Goal: Transaction & Acquisition: Purchase product/service

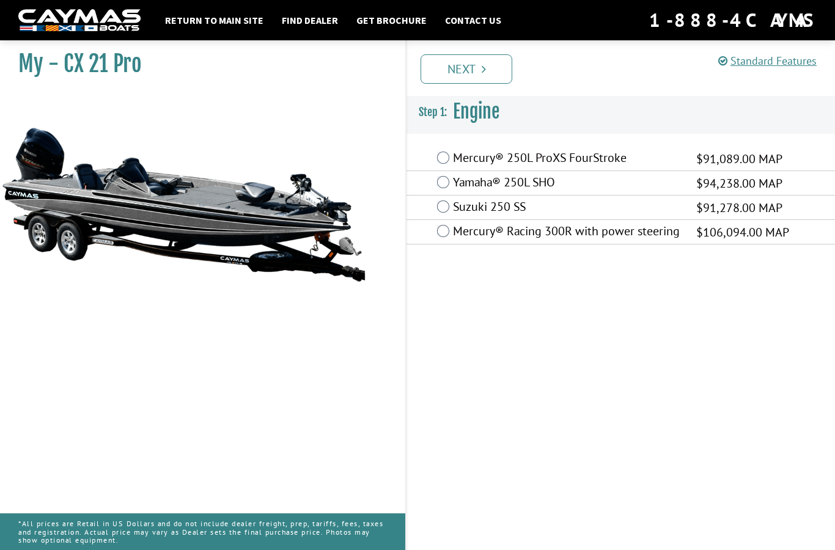
click at [454, 181] on label "Yamaha® 250L SHO" at bounding box center [567, 184] width 228 height 18
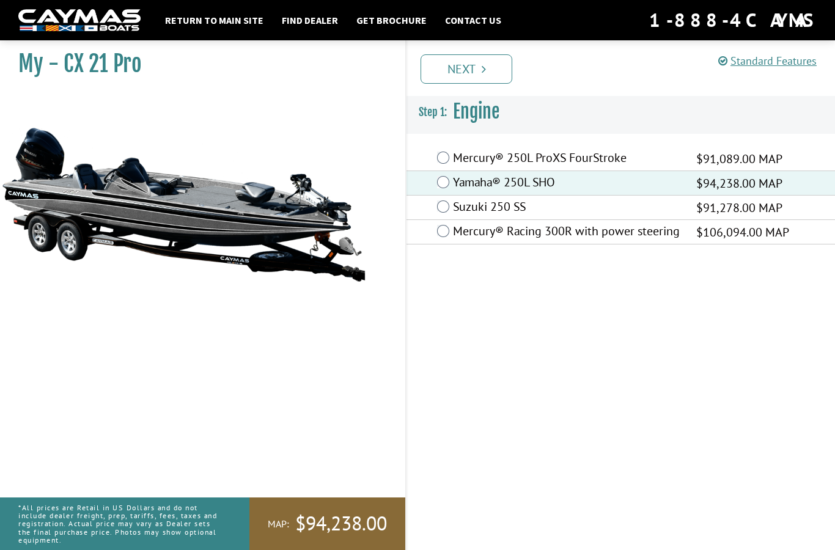
click at [475, 75] on link "Next" at bounding box center [467, 68] width 92 height 29
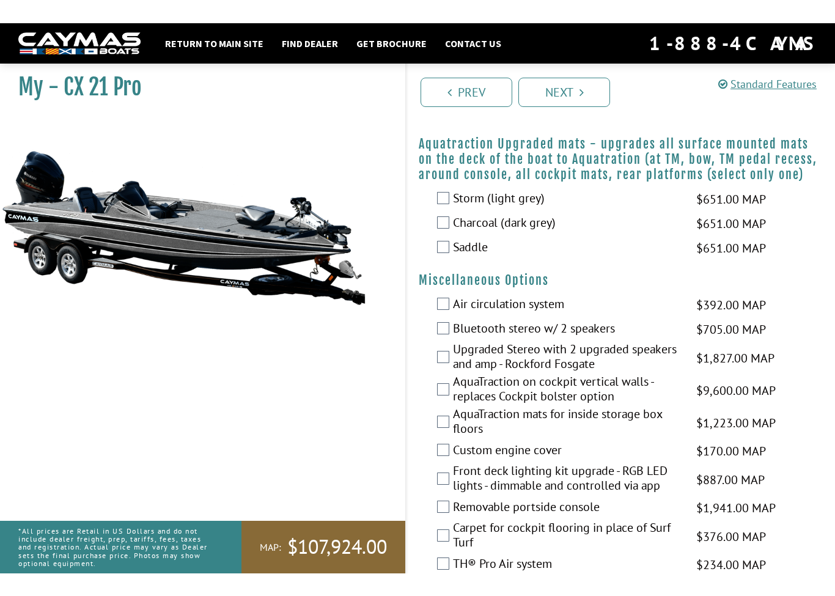
scroll to position [1117, 0]
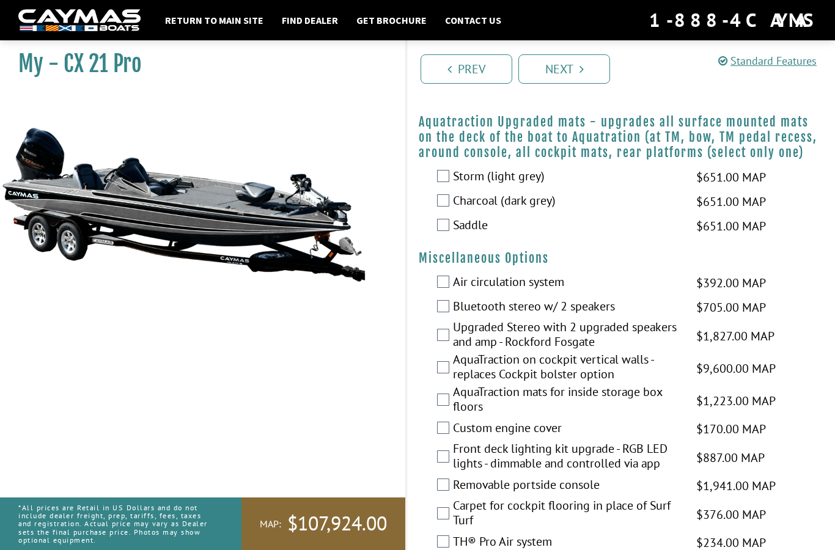
click at [466, 211] on label "Charcoal (dark grey)" at bounding box center [567, 202] width 228 height 18
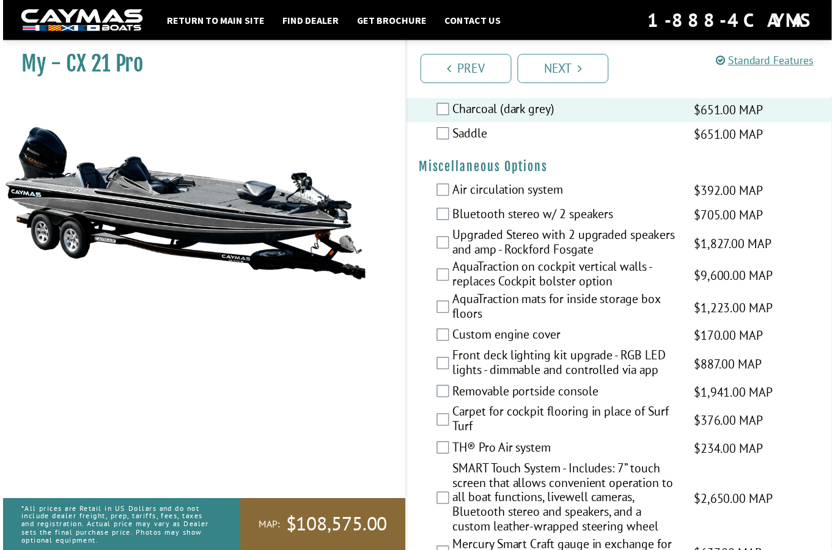
scroll to position [1212, 0]
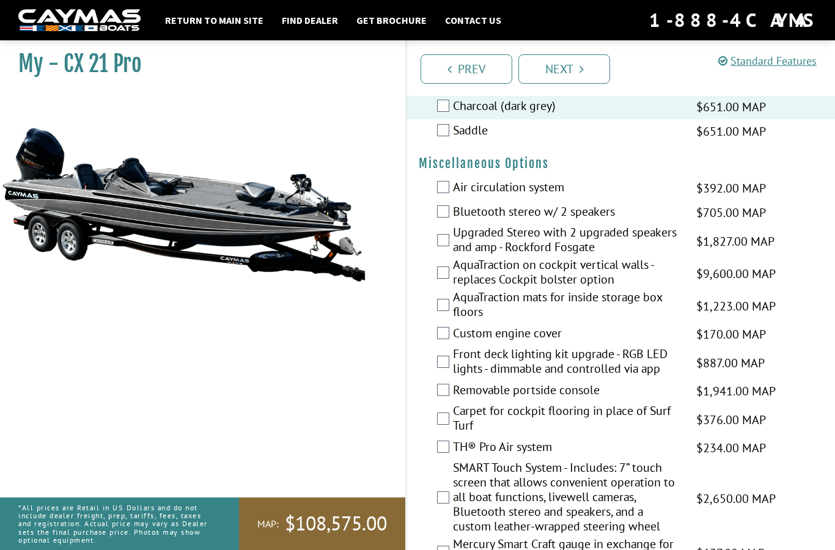
click at [568, 75] on link "Next" at bounding box center [565, 68] width 92 height 29
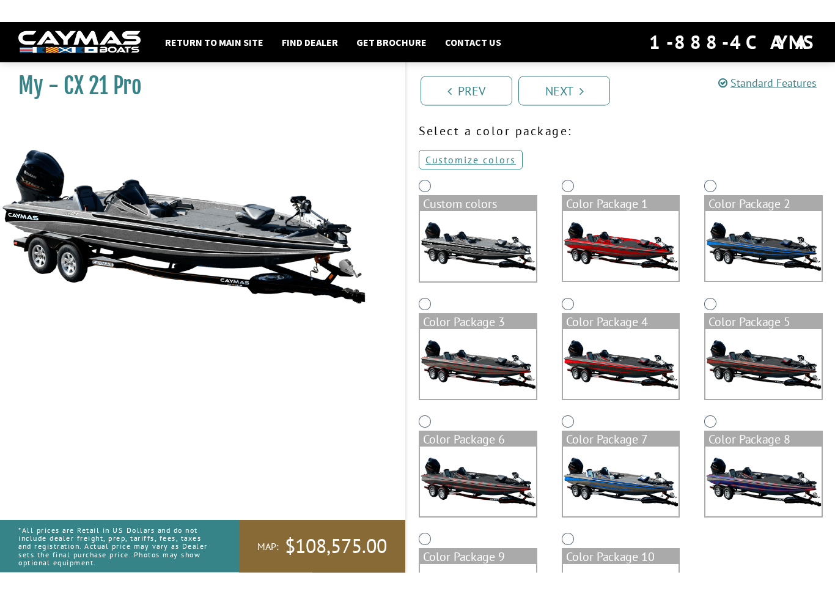
scroll to position [0, 0]
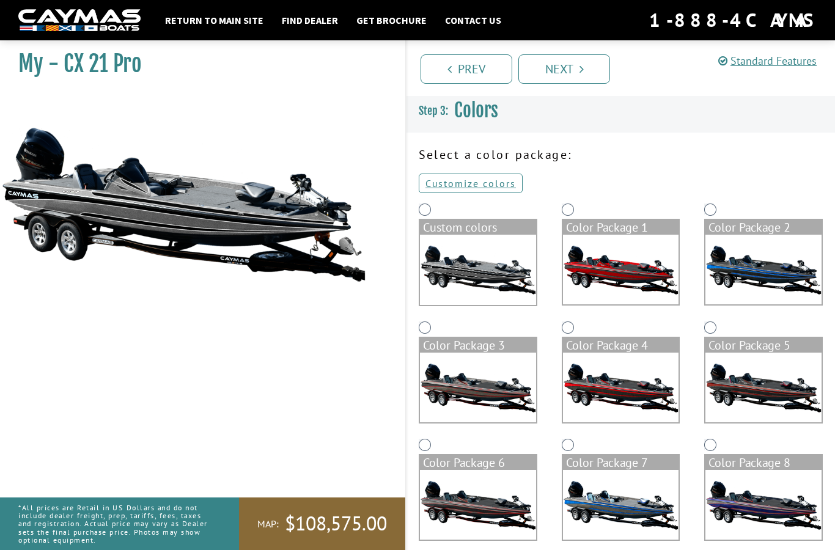
click at [430, 228] on div "Custom colors" at bounding box center [478, 227] width 116 height 15
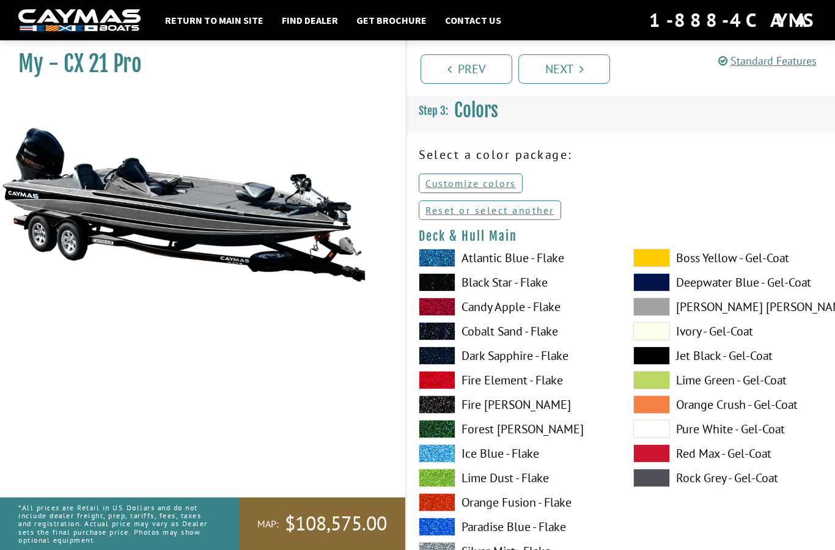
click at [480, 72] on link "Prev" at bounding box center [467, 68] width 92 height 29
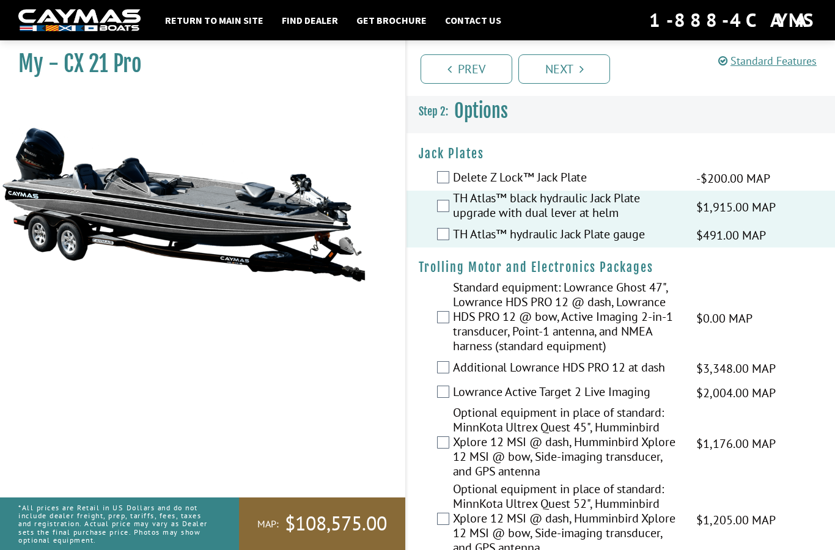
click at [572, 72] on link "Next" at bounding box center [565, 68] width 92 height 29
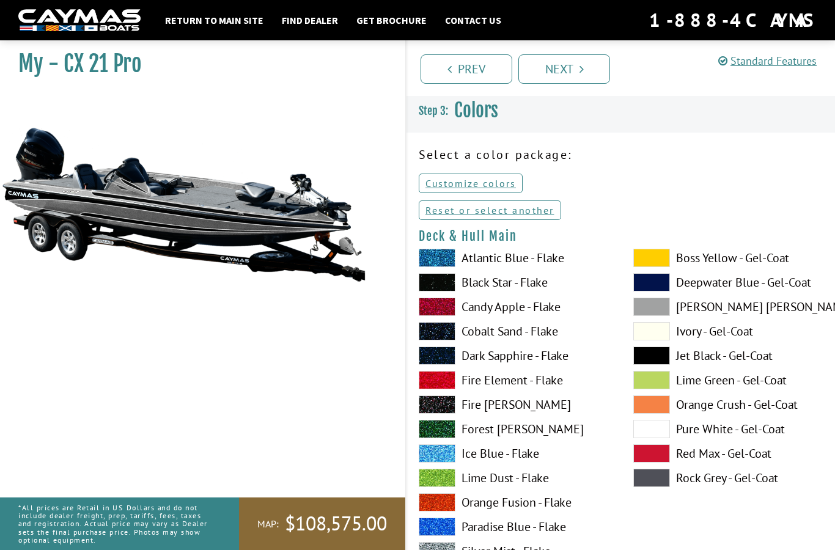
click at [483, 184] on link "Customize colors" at bounding box center [471, 184] width 104 height 20
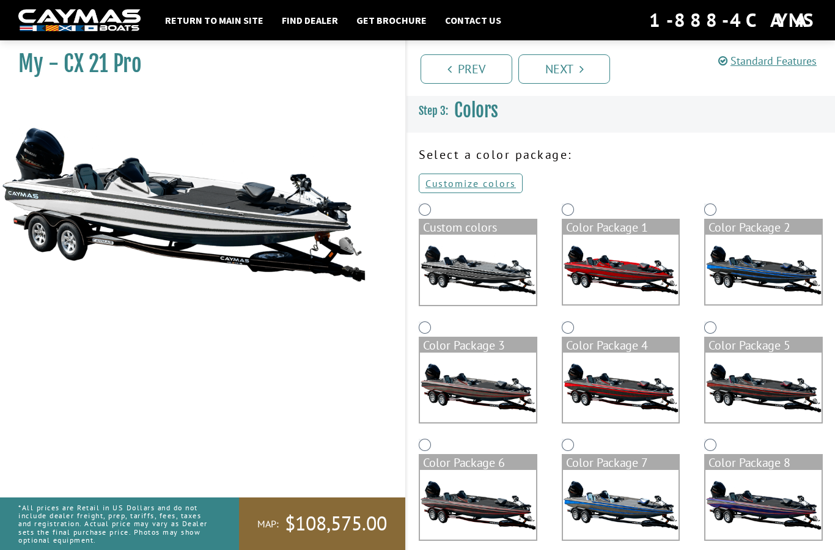
click at [460, 184] on link "Customize colors" at bounding box center [471, 184] width 104 height 20
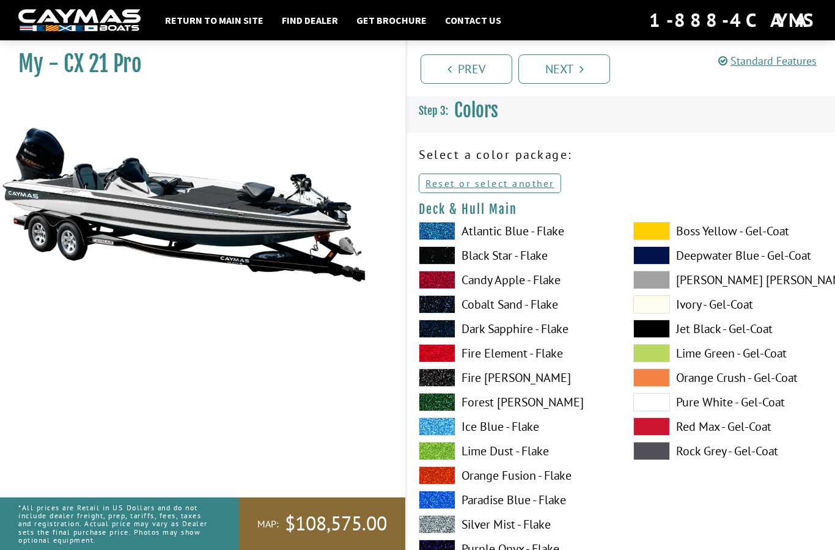
click at [439, 228] on span at bounding box center [437, 231] width 37 height 18
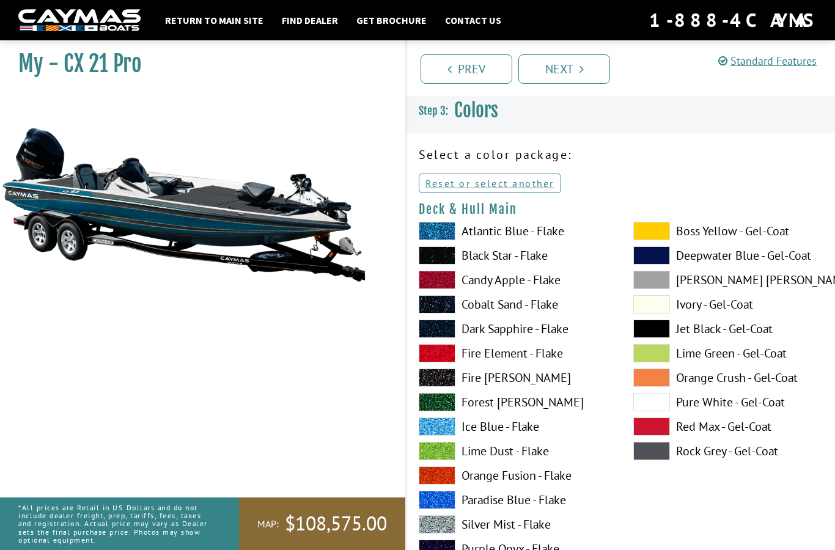
click at [442, 259] on span at bounding box center [437, 255] width 37 height 18
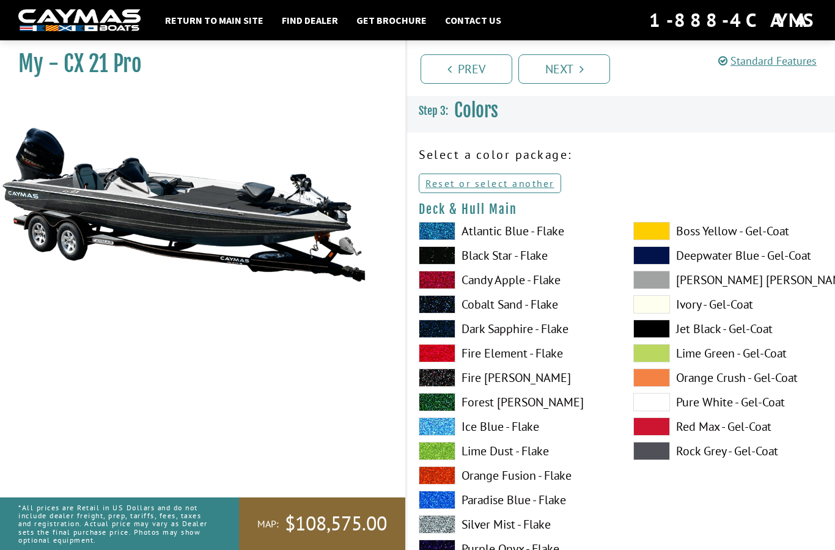
click at [442, 378] on span at bounding box center [437, 378] width 37 height 18
click at [441, 328] on span at bounding box center [437, 329] width 37 height 18
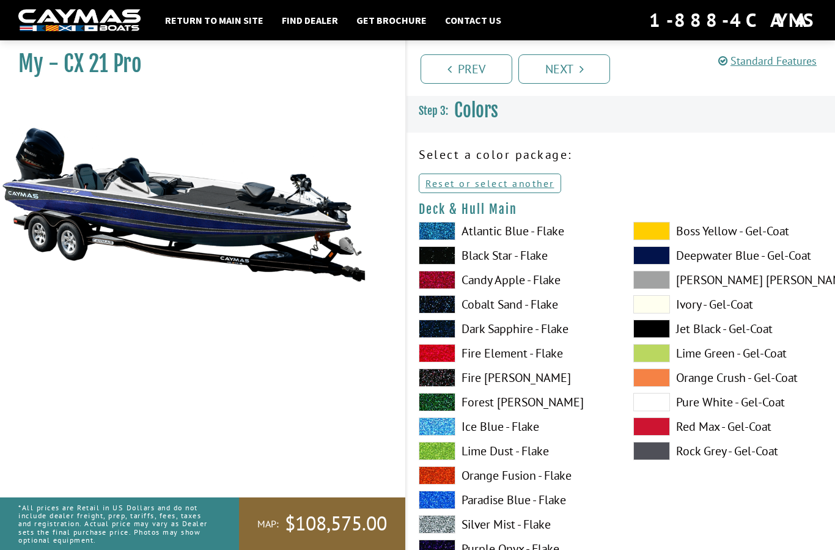
click at [437, 257] on span at bounding box center [437, 255] width 37 height 18
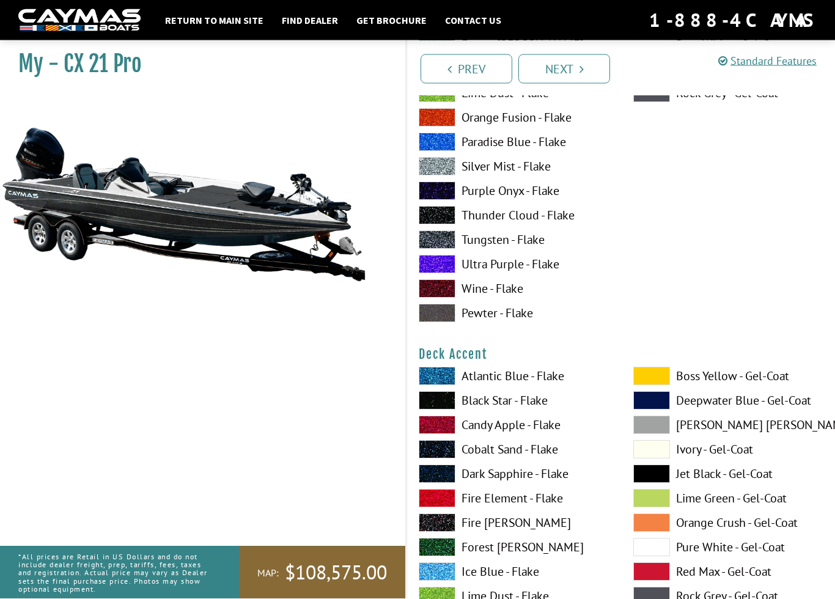
scroll to position [359, 0]
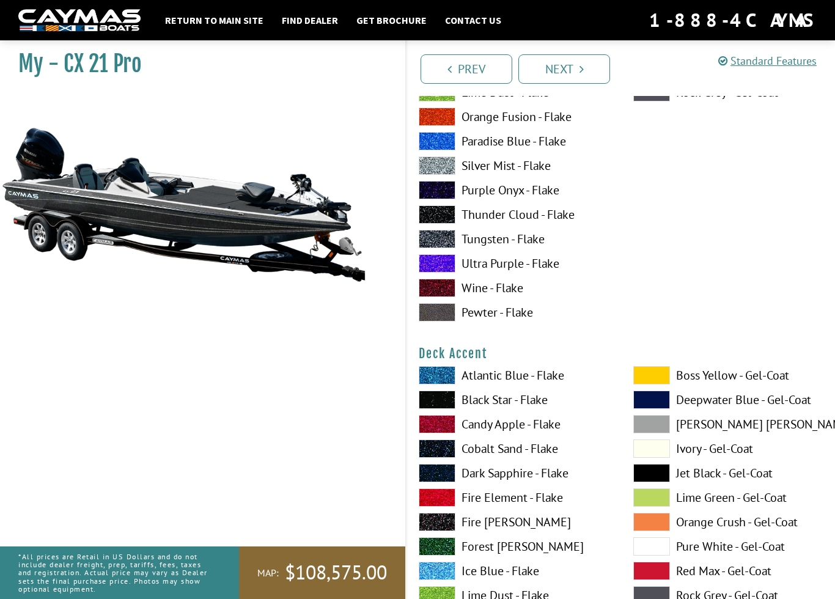
click at [443, 377] on span at bounding box center [437, 375] width 37 height 18
click at [440, 401] on span at bounding box center [437, 400] width 37 height 18
click at [442, 401] on span at bounding box center [437, 400] width 37 height 18
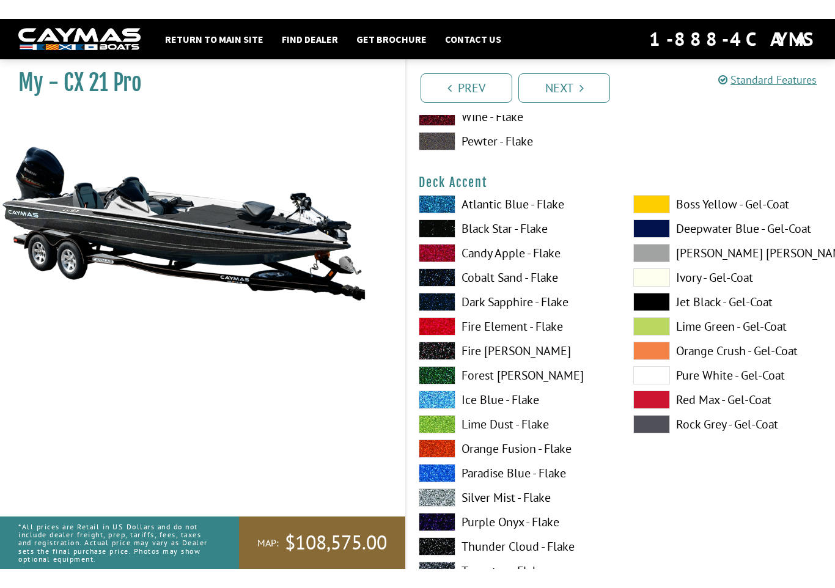
scroll to position [538, 0]
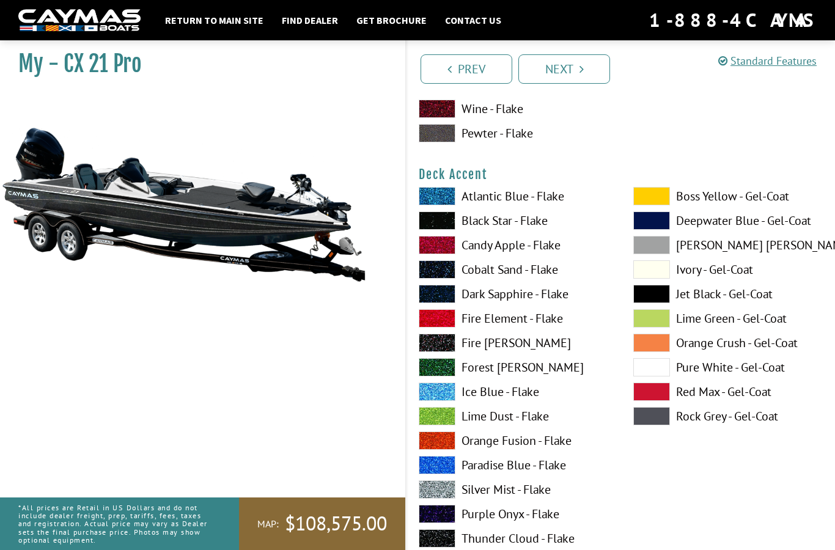
click at [659, 369] on span at bounding box center [652, 367] width 37 height 18
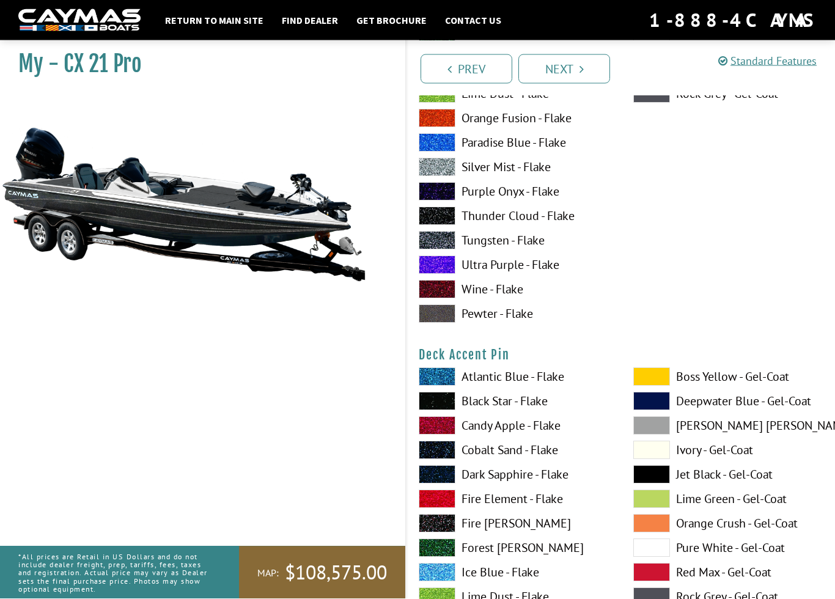
scroll to position [862, 0]
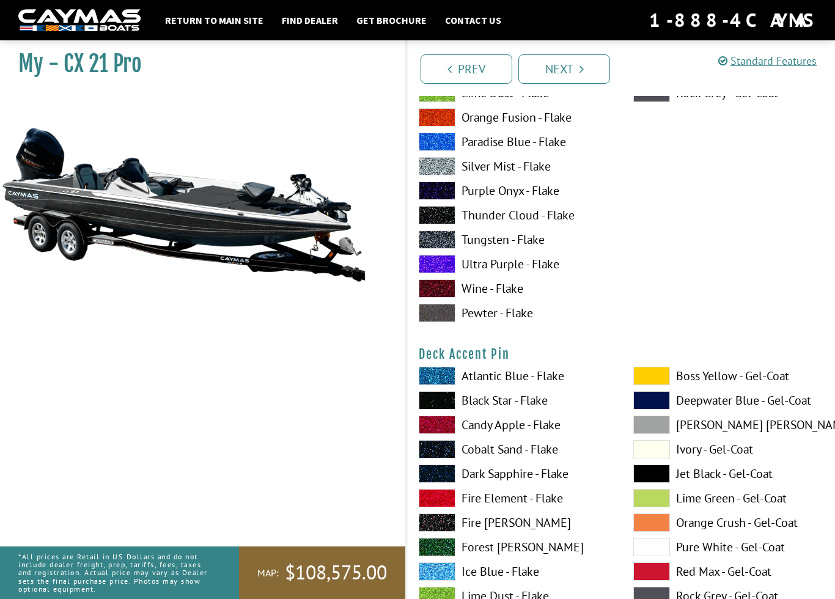
click at [445, 376] on span at bounding box center [437, 376] width 37 height 18
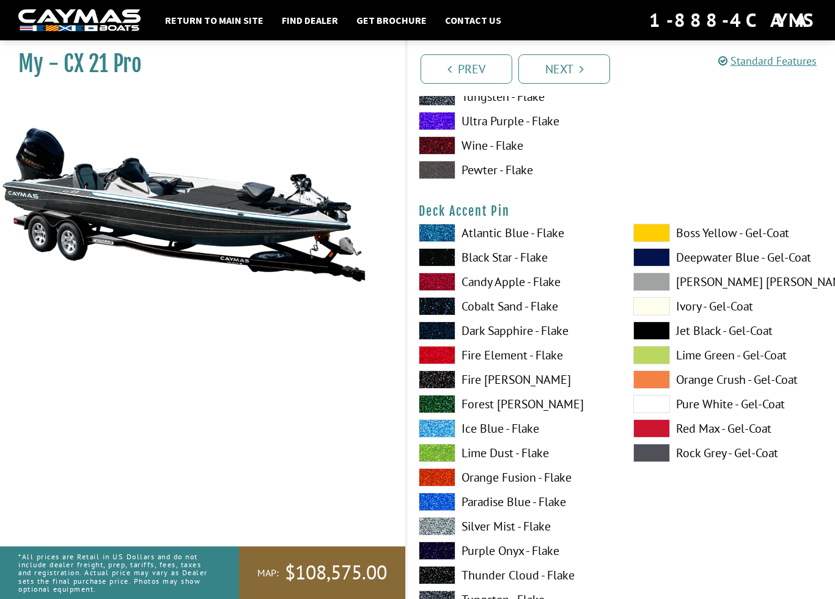
scroll to position [1026, 0]
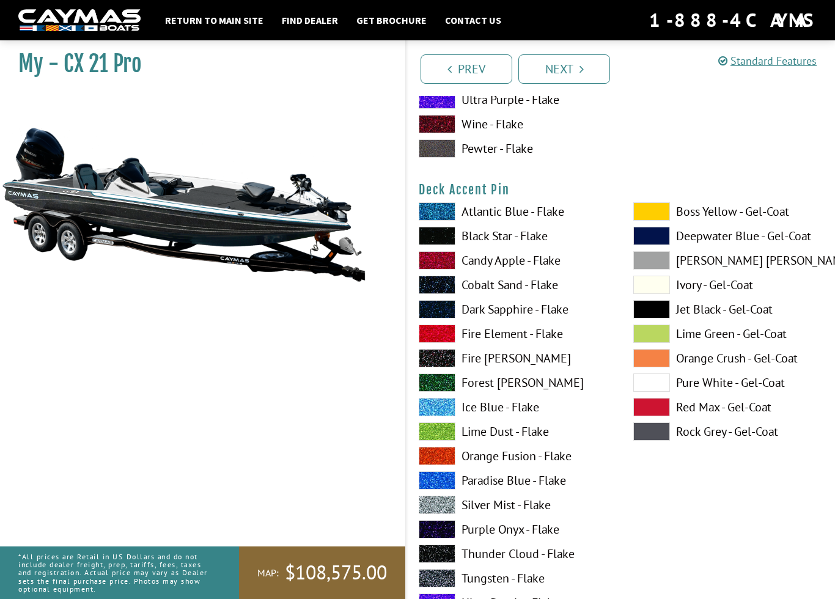
click at [441, 486] on span at bounding box center [437, 481] width 37 height 18
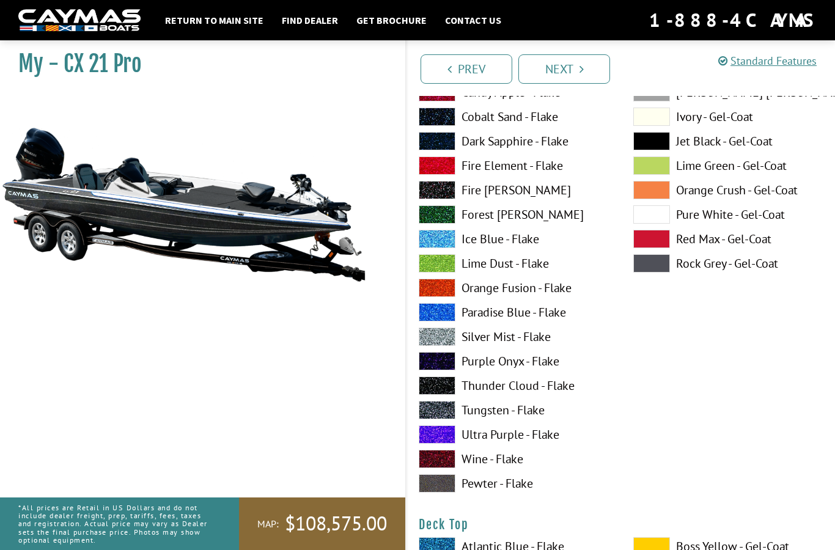
scroll to position [1193, 0]
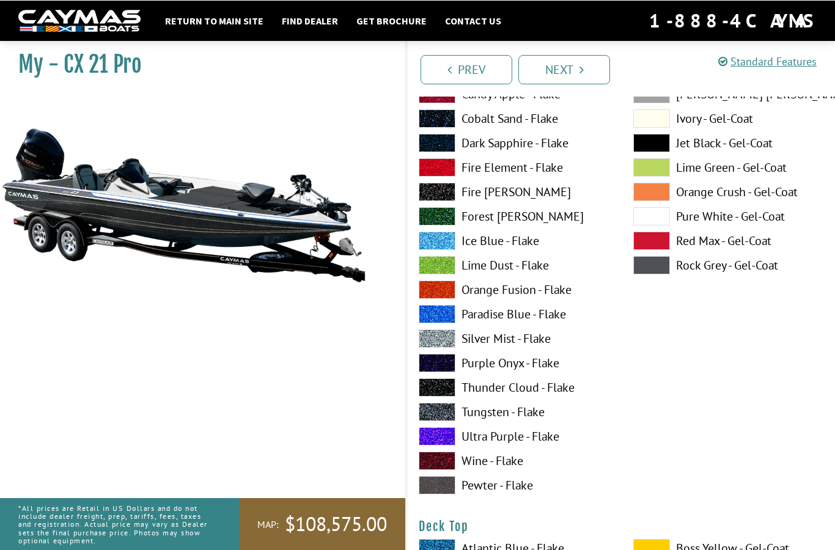
click at [438, 418] on span at bounding box center [437, 411] width 37 height 18
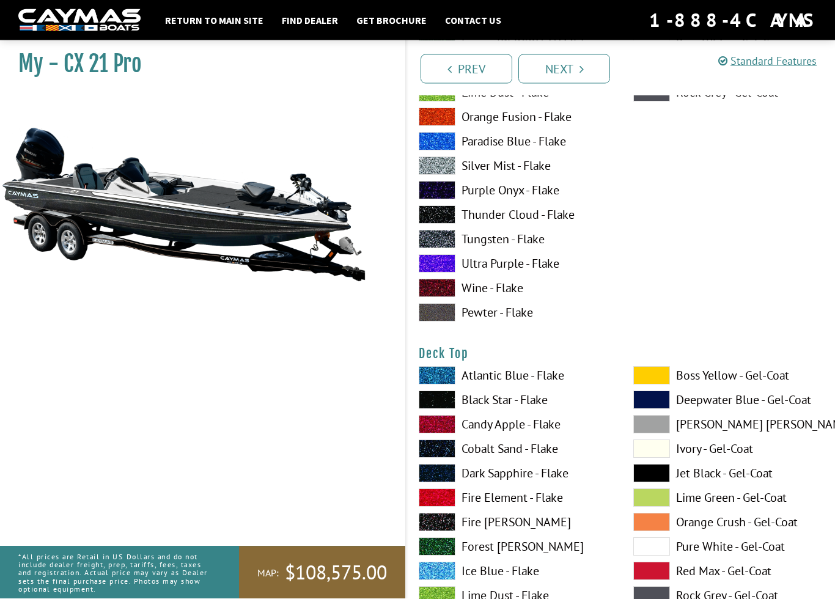
scroll to position [1415, 0]
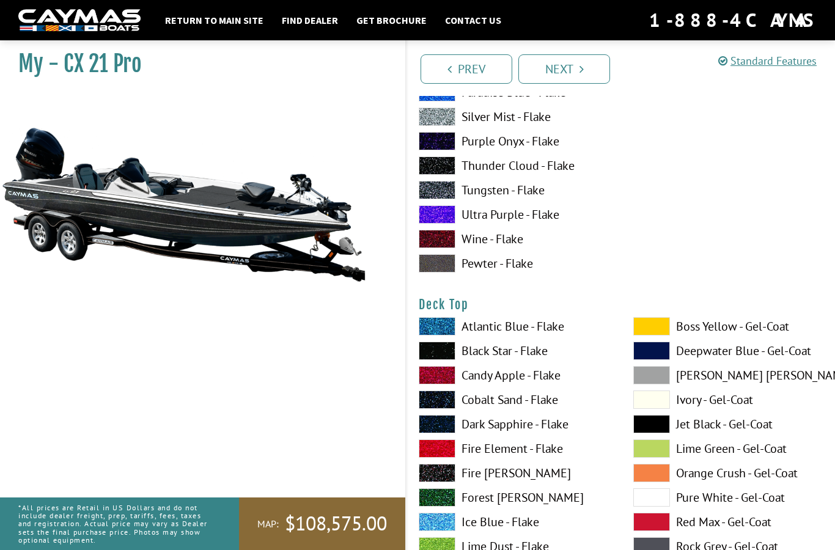
click at [438, 330] on span at bounding box center [437, 326] width 37 height 18
click at [435, 352] on span at bounding box center [437, 351] width 37 height 18
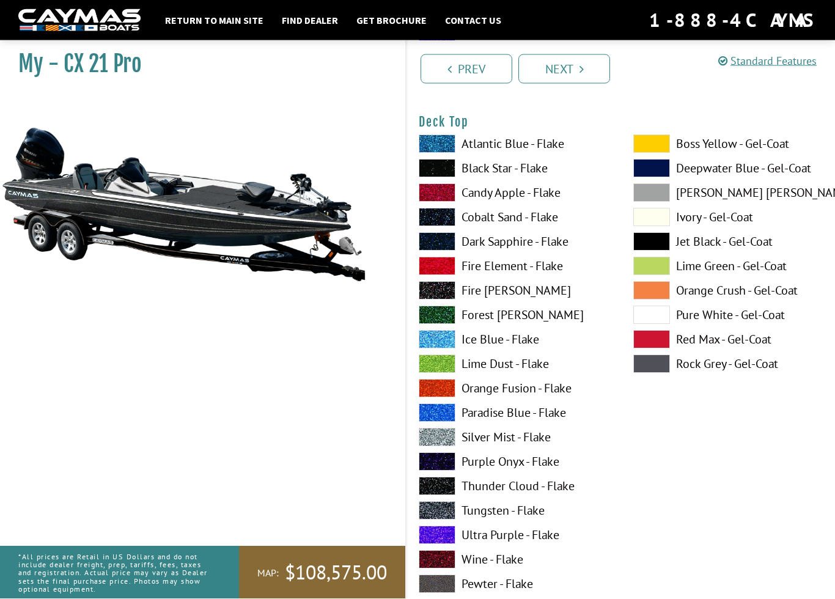
click at [435, 447] on span at bounding box center [437, 438] width 37 height 18
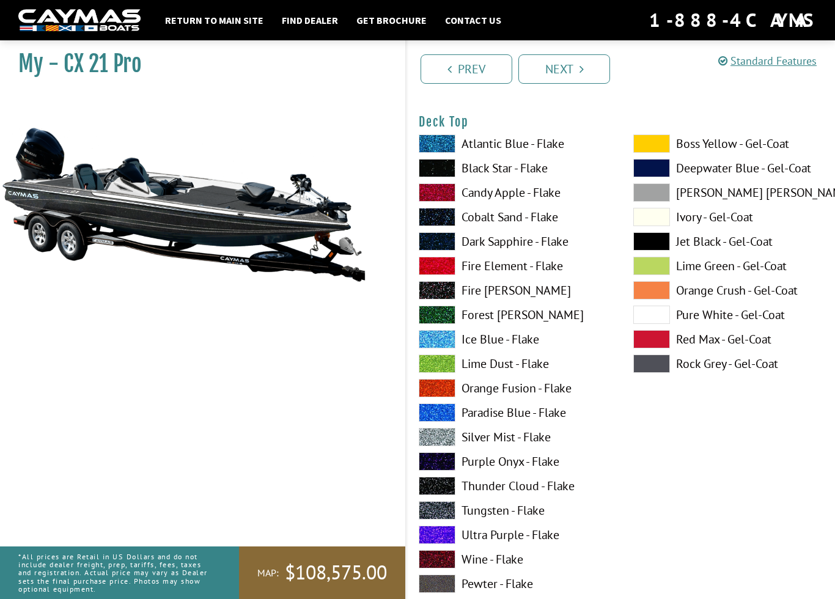
click at [435, 298] on span at bounding box center [437, 290] width 37 height 18
click at [440, 173] on span at bounding box center [437, 168] width 37 height 18
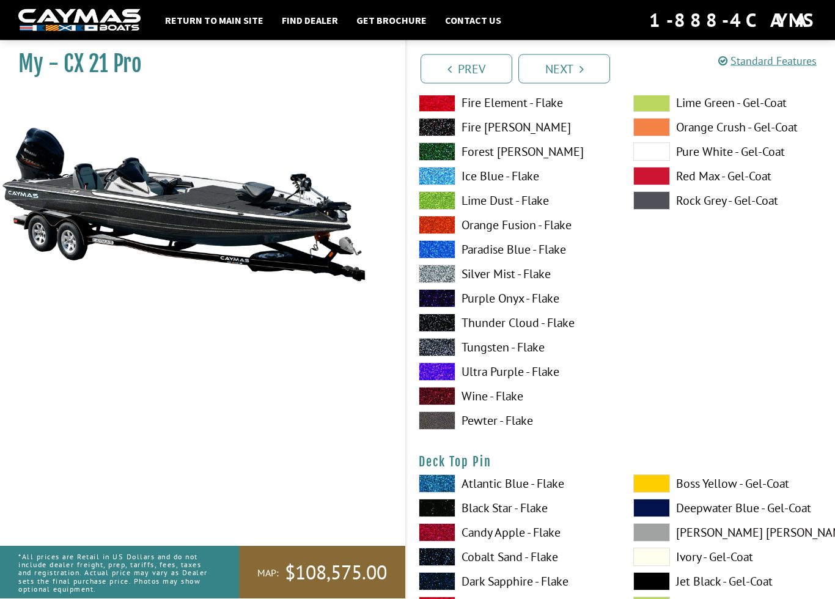
scroll to position [1793, 0]
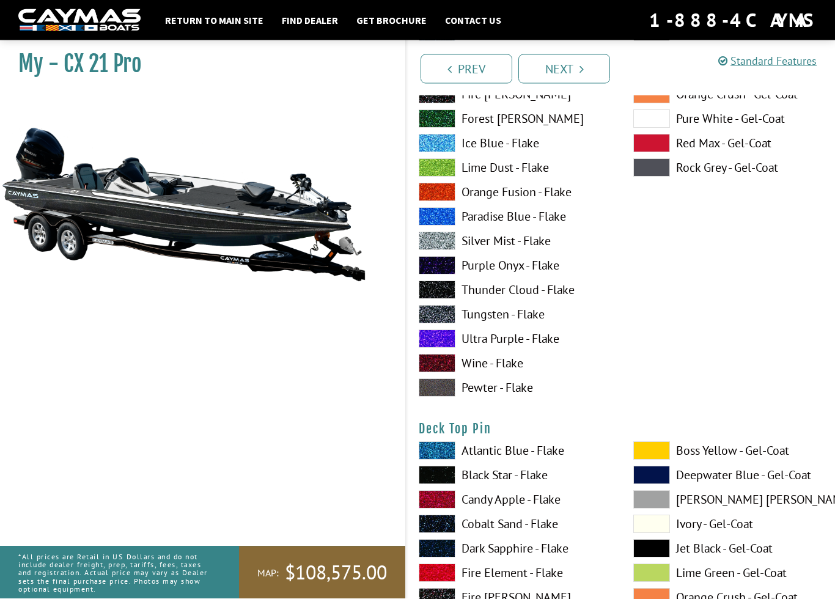
click at [432, 451] on span at bounding box center [437, 451] width 37 height 18
click at [441, 453] on span at bounding box center [437, 451] width 37 height 18
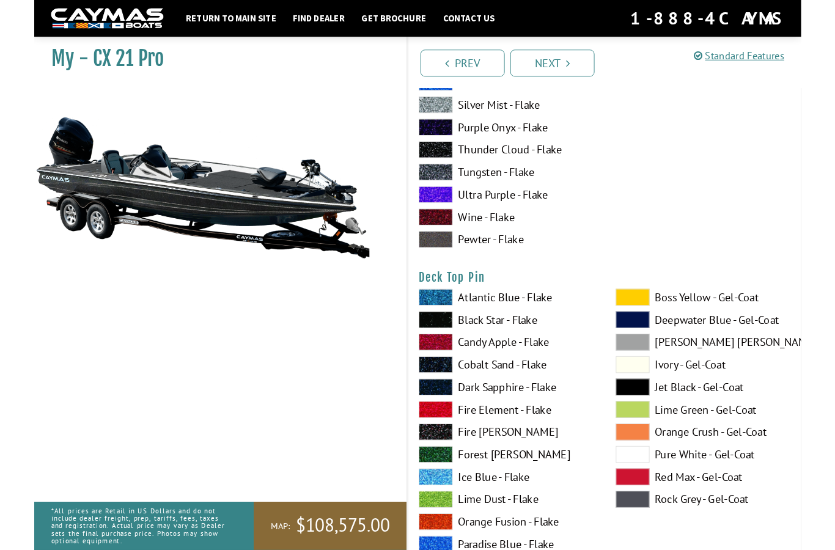
scroll to position [1969, 0]
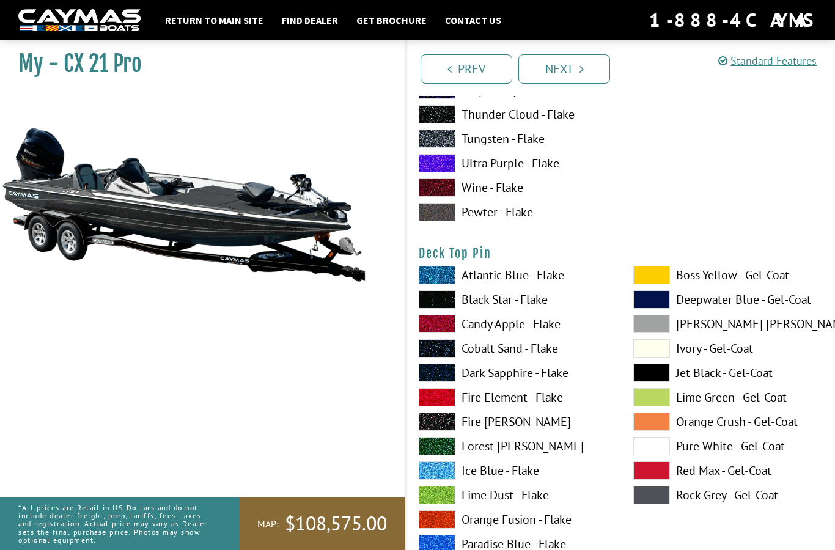
click at [648, 284] on span at bounding box center [652, 275] width 37 height 18
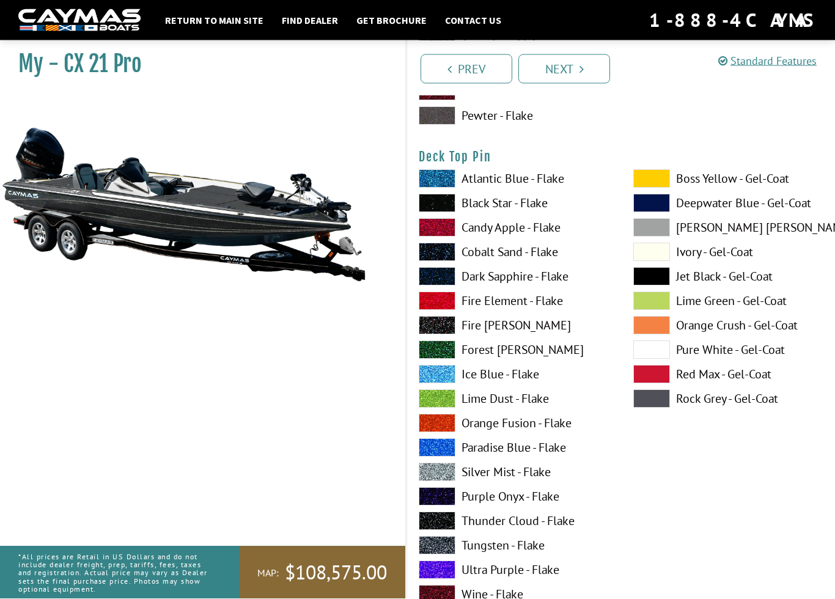
scroll to position [2066, 0]
click at [434, 547] on span at bounding box center [437, 545] width 37 height 18
click at [654, 355] on span at bounding box center [652, 350] width 37 height 18
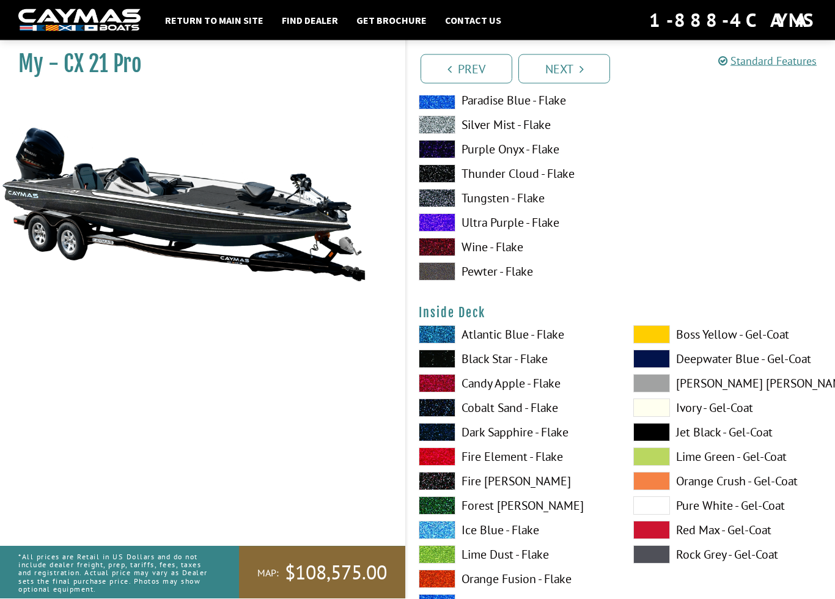
scroll to position [2413, 0]
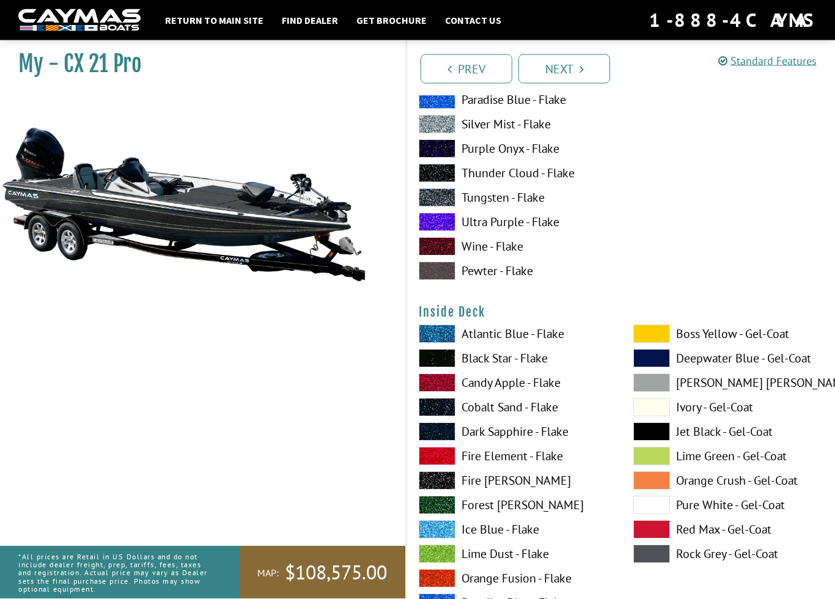
click at [439, 357] on span at bounding box center [437, 359] width 37 height 18
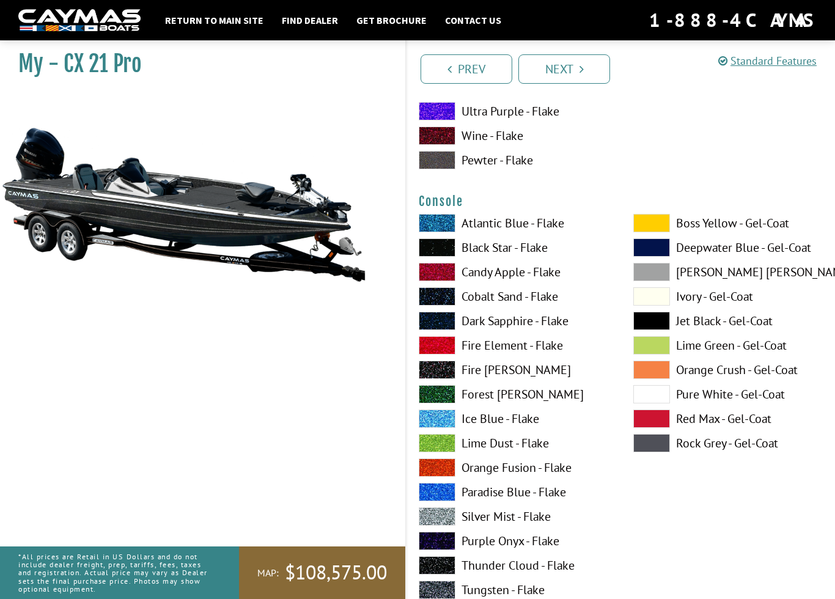
scroll to position [3050, 0]
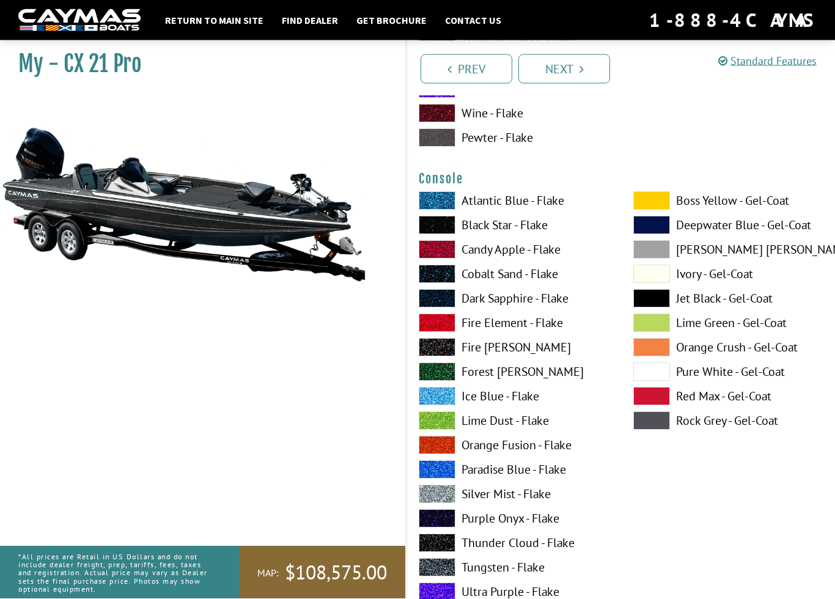
click at [433, 549] on span at bounding box center [437, 544] width 37 height 18
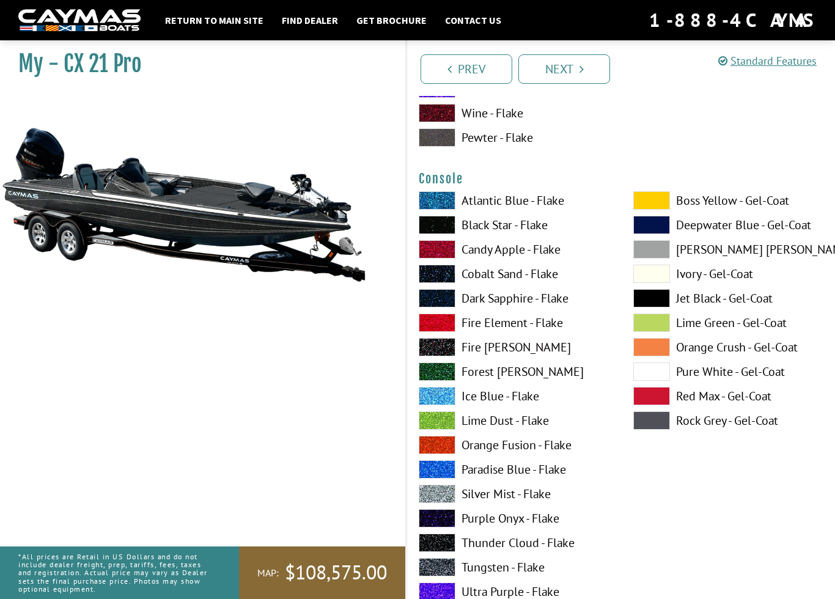
click at [664, 377] on span at bounding box center [652, 372] width 37 height 18
click at [442, 234] on span at bounding box center [437, 225] width 37 height 18
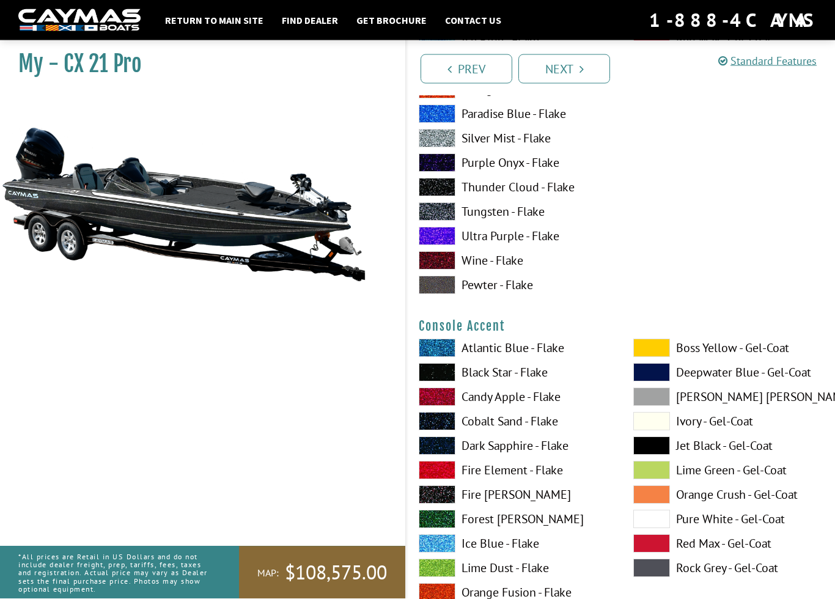
scroll to position [3406, 0]
click at [648, 522] on span at bounding box center [652, 519] width 37 height 18
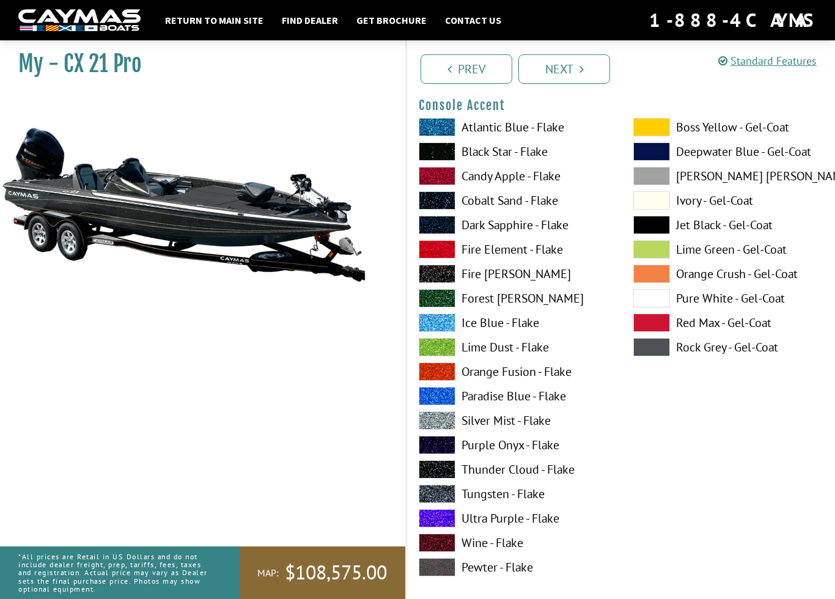
scroll to position [3628, 0]
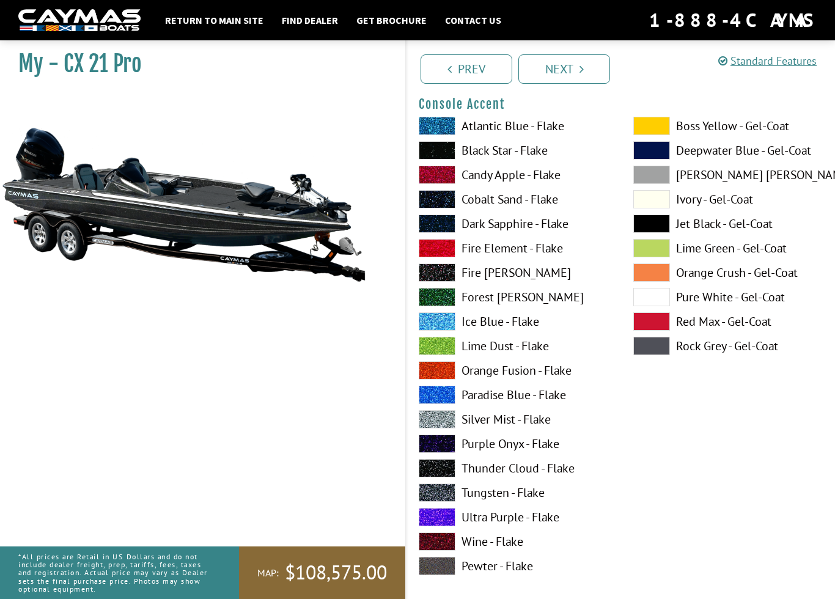
click at [440, 497] on span at bounding box center [437, 493] width 37 height 18
click at [440, 471] on span at bounding box center [437, 468] width 37 height 18
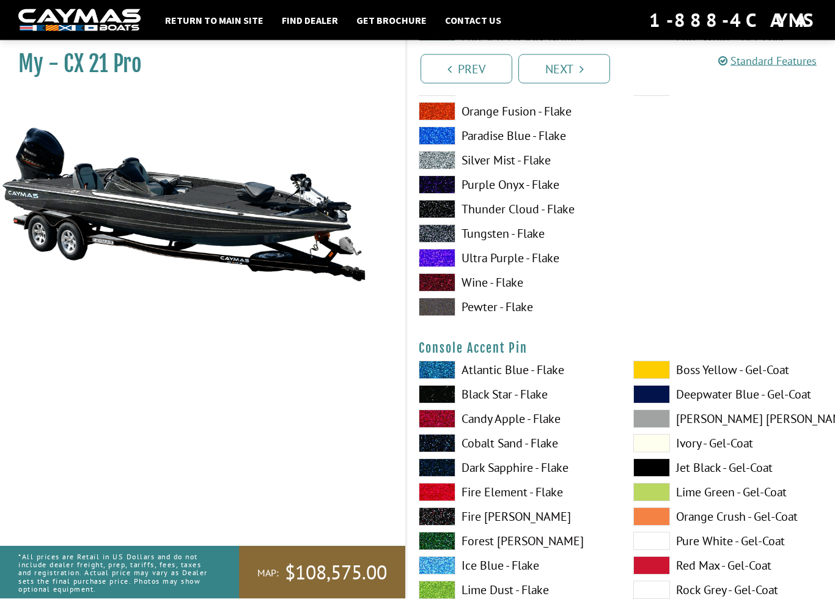
scroll to position [3905, 0]
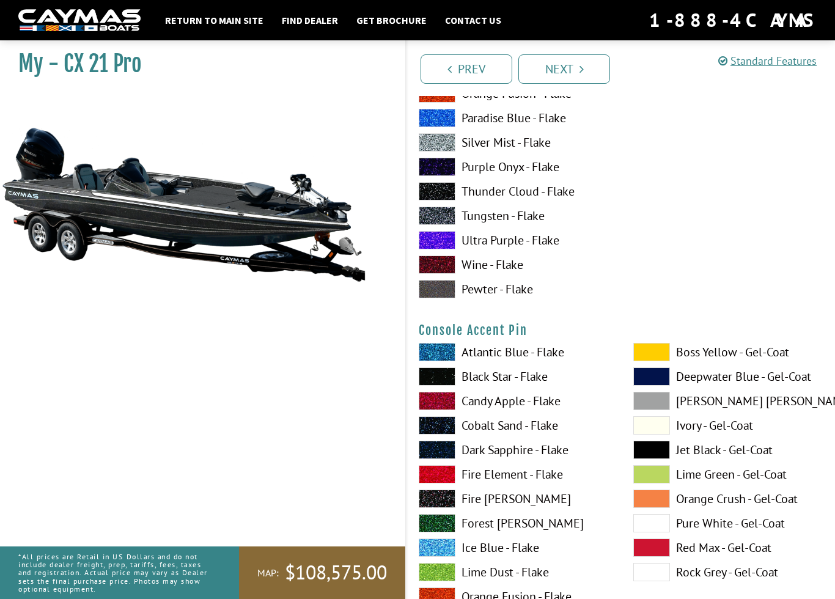
click at [651, 533] on span at bounding box center [652, 523] width 37 height 18
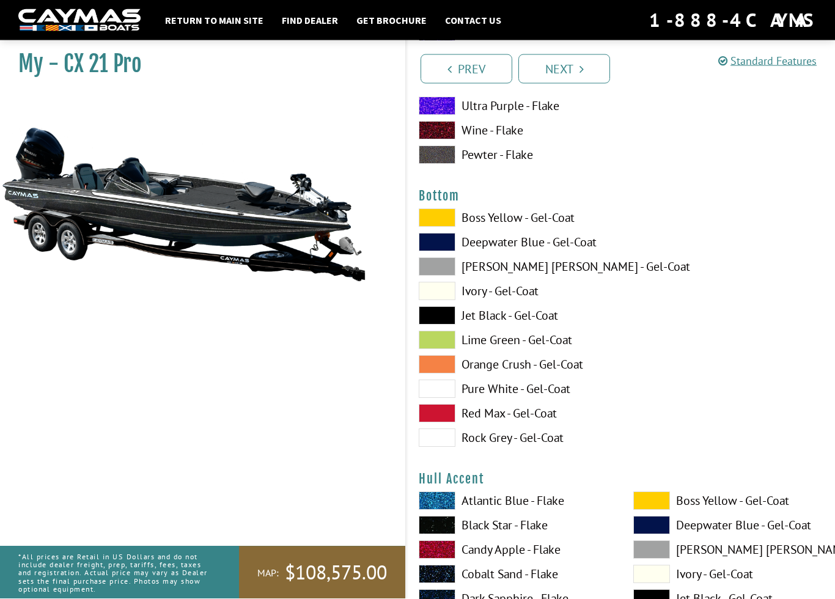
scroll to position [4544, 0]
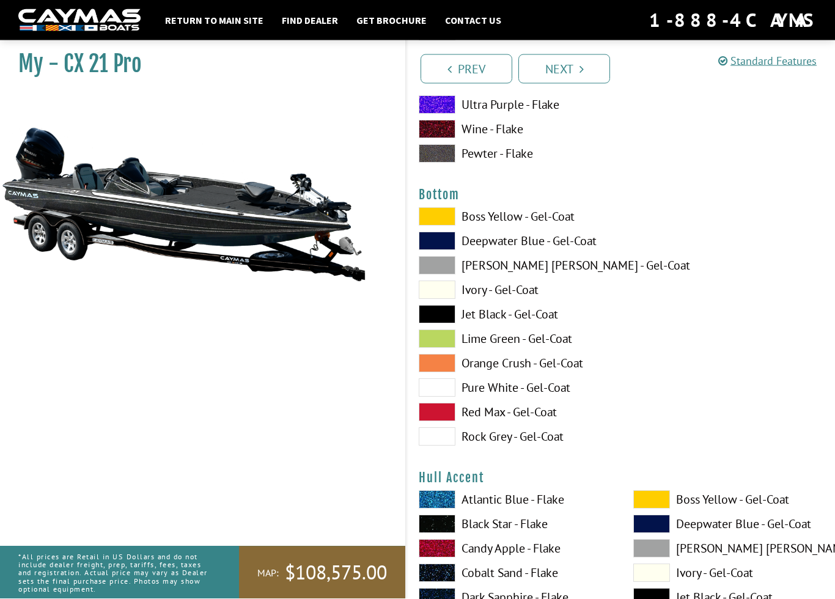
click at [438, 348] on span at bounding box center [437, 339] width 37 height 18
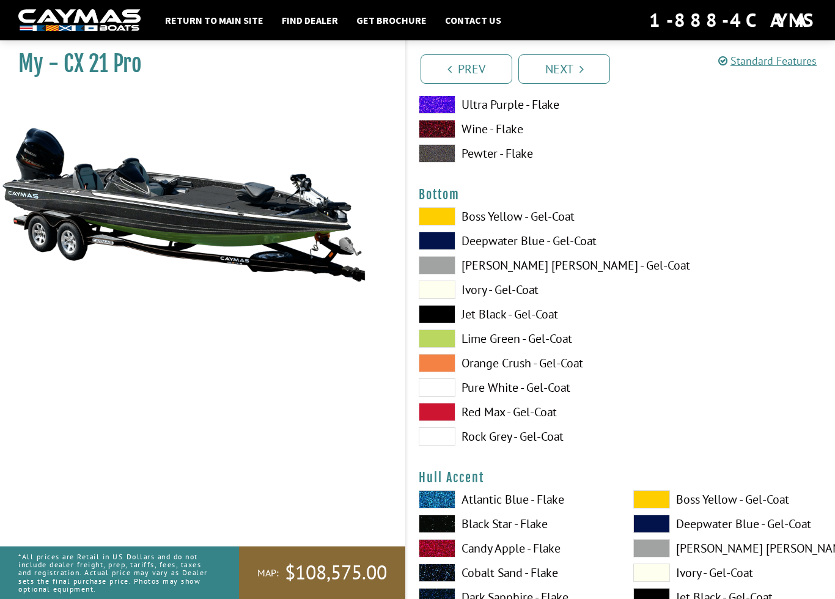
click at [440, 446] on span at bounding box center [437, 436] width 37 height 18
click at [440, 395] on span at bounding box center [437, 388] width 37 height 18
click at [438, 226] on span at bounding box center [437, 216] width 37 height 18
click at [437, 320] on span at bounding box center [437, 314] width 37 height 18
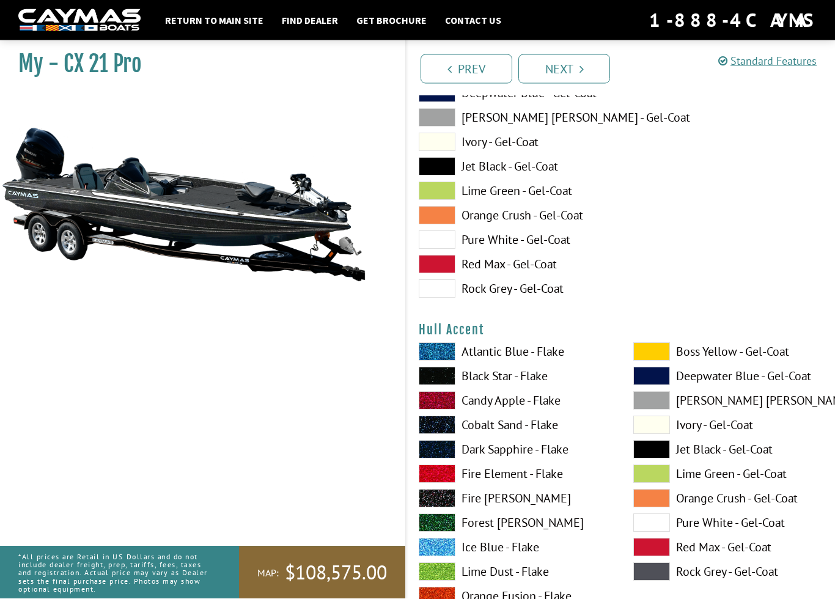
scroll to position [4694, 0]
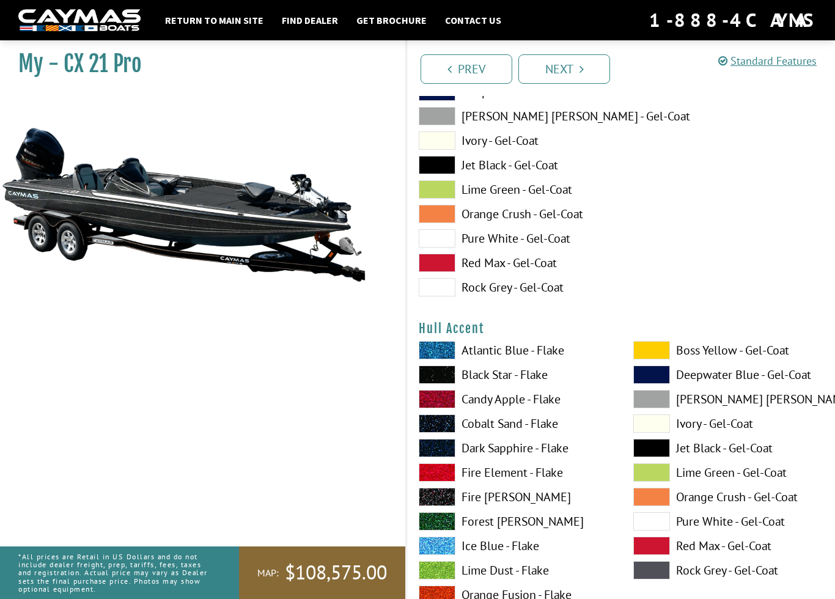
click at [653, 531] on span at bounding box center [652, 521] width 37 height 18
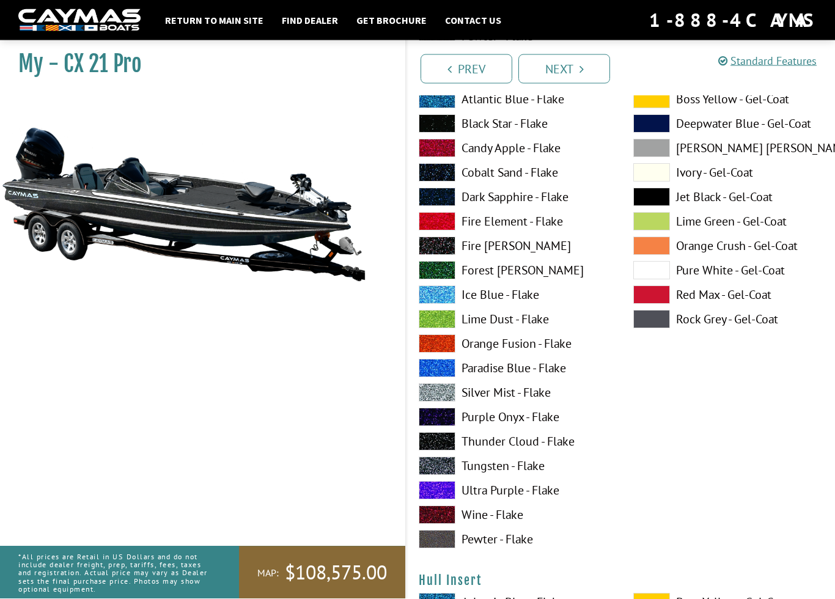
scroll to position [5448, 0]
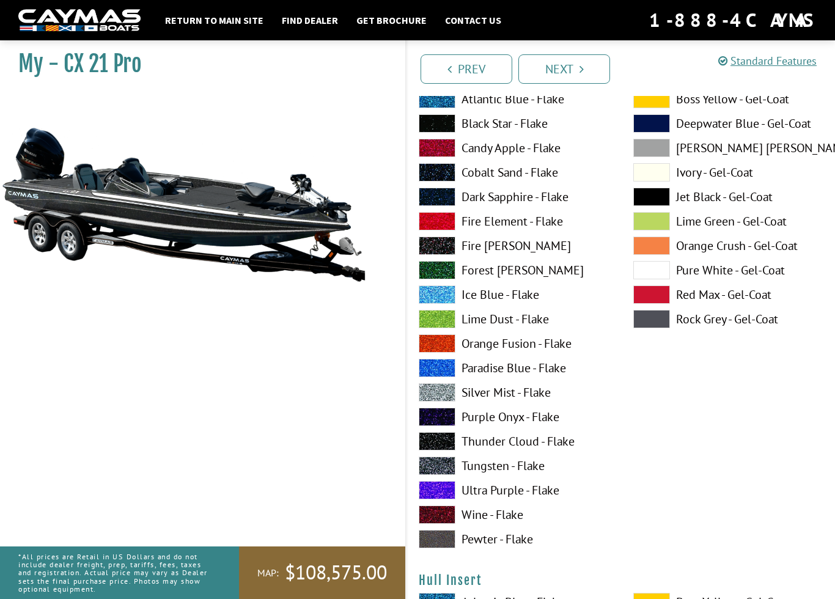
click at [435, 474] on span at bounding box center [437, 466] width 37 height 18
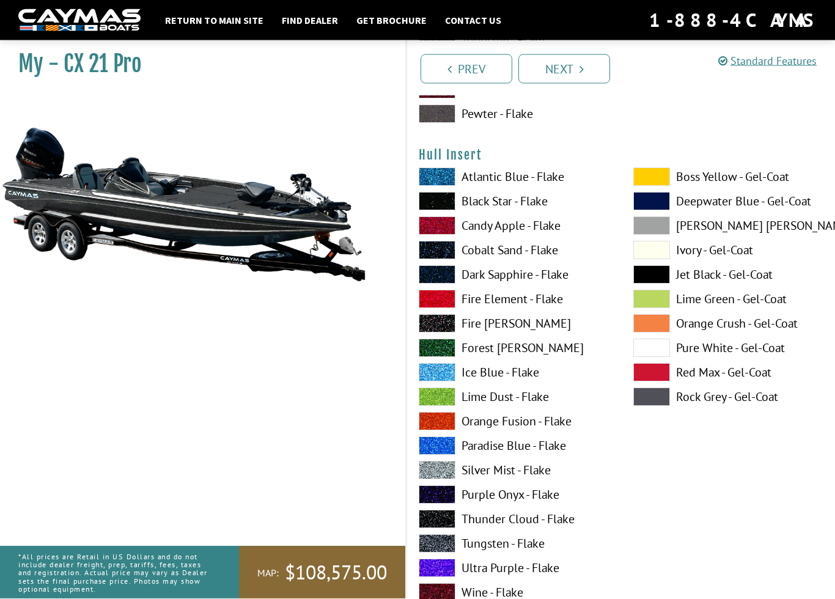
scroll to position [5874, 0]
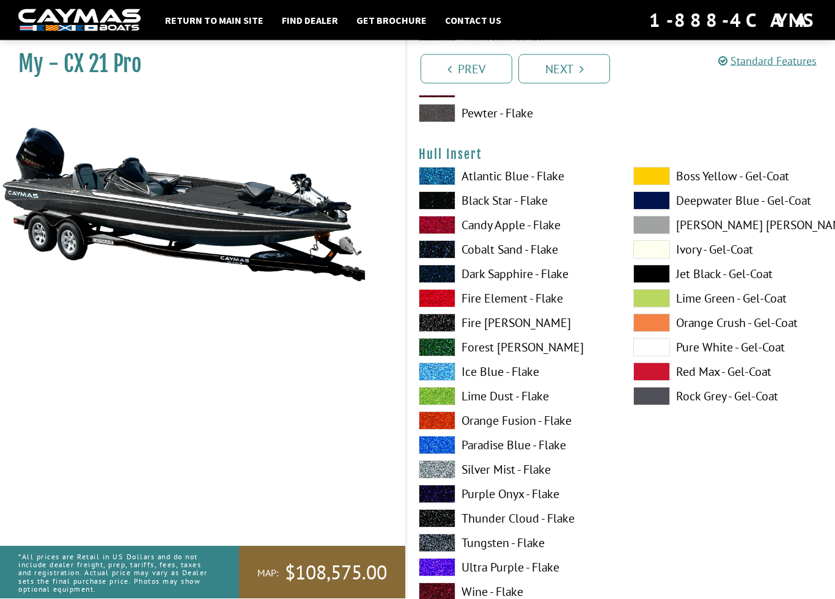
click at [651, 357] on span at bounding box center [652, 348] width 37 height 18
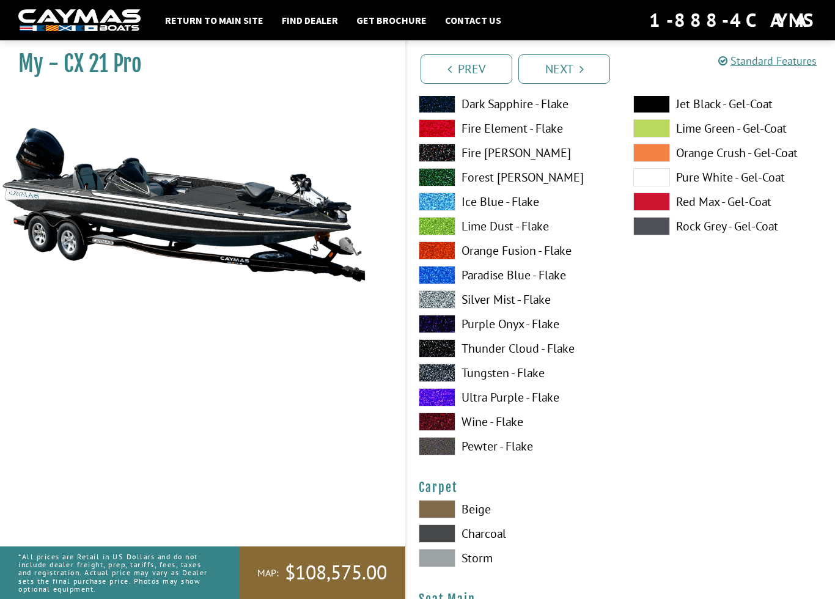
scroll to position [6556, 0]
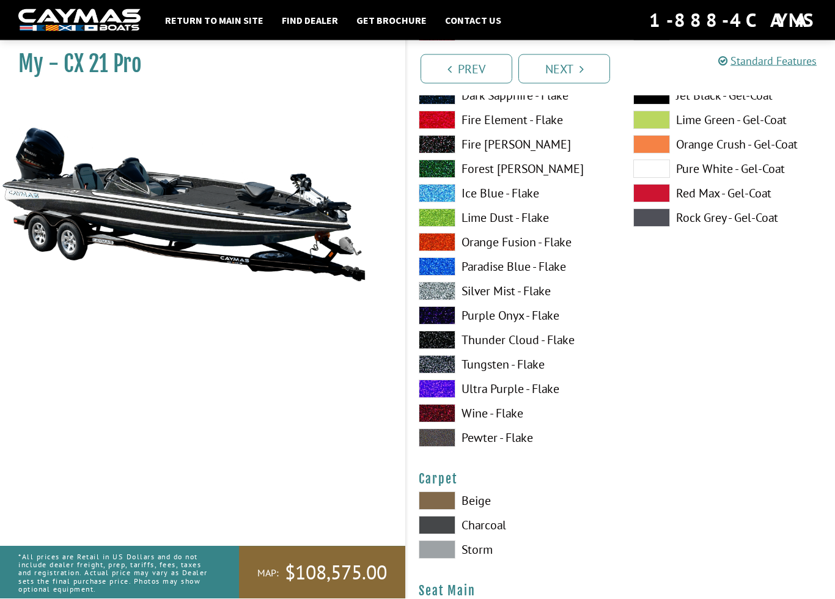
click at [439, 374] on span at bounding box center [437, 365] width 37 height 18
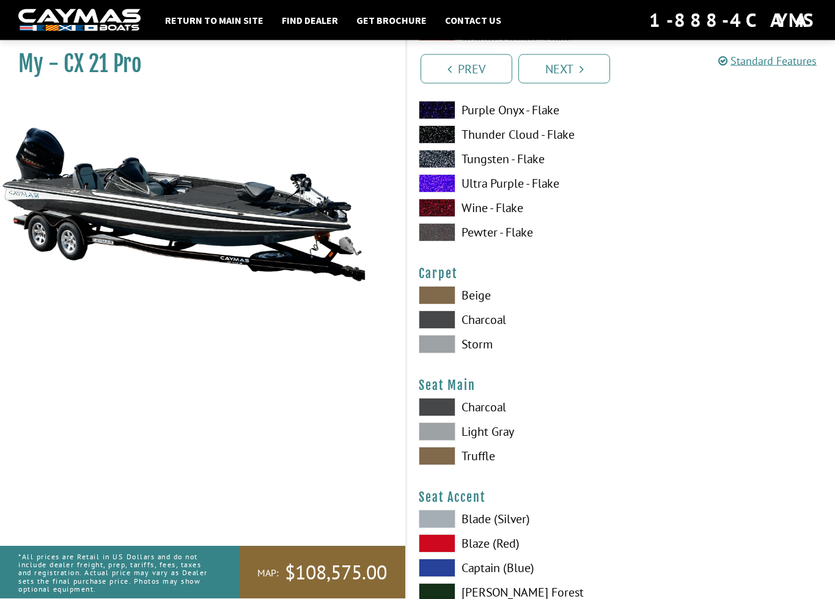
scroll to position [6768, 0]
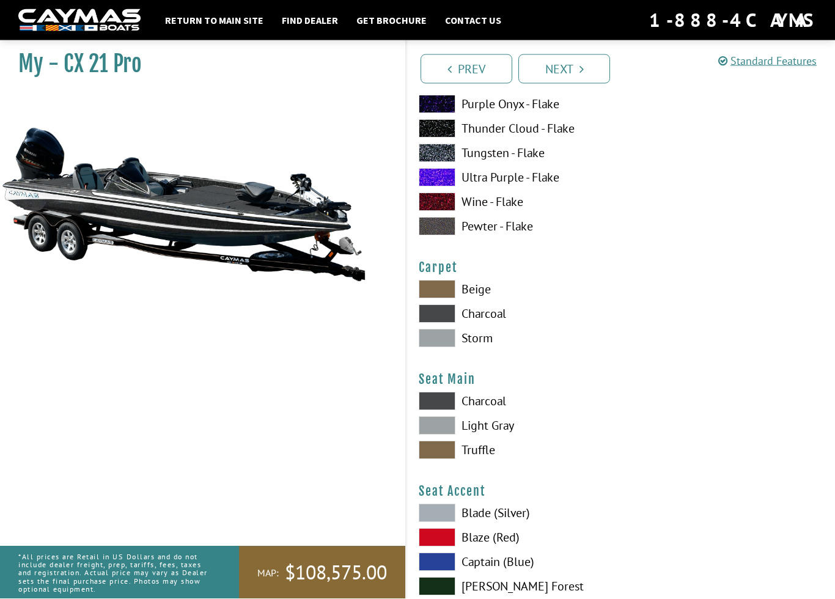
click at [431, 435] on span at bounding box center [437, 426] width 37 height 18
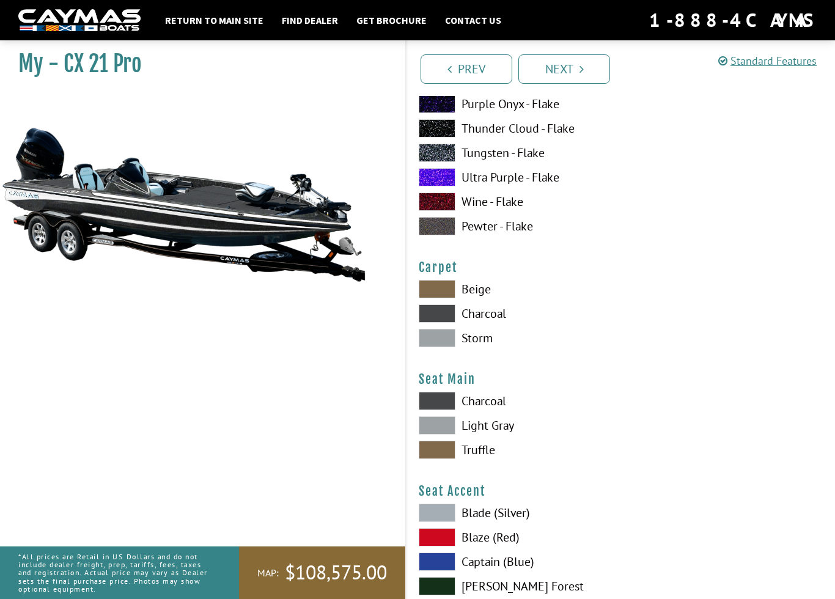
click at [441, 547] on span at bounding box center [437, 537] width 37 height 18
click at [438, 410] on span at bounding box center [437, 401] width 37 height 18
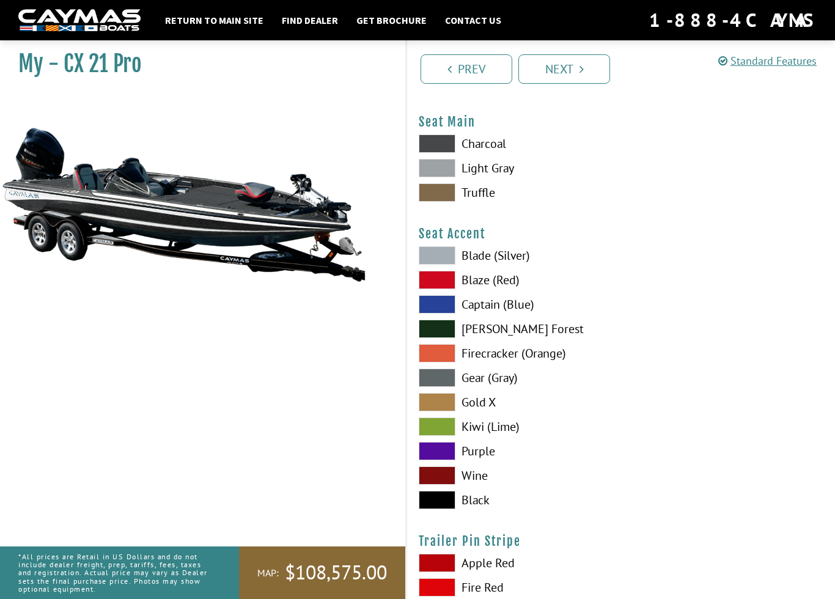
scroll to position [7028, 0]
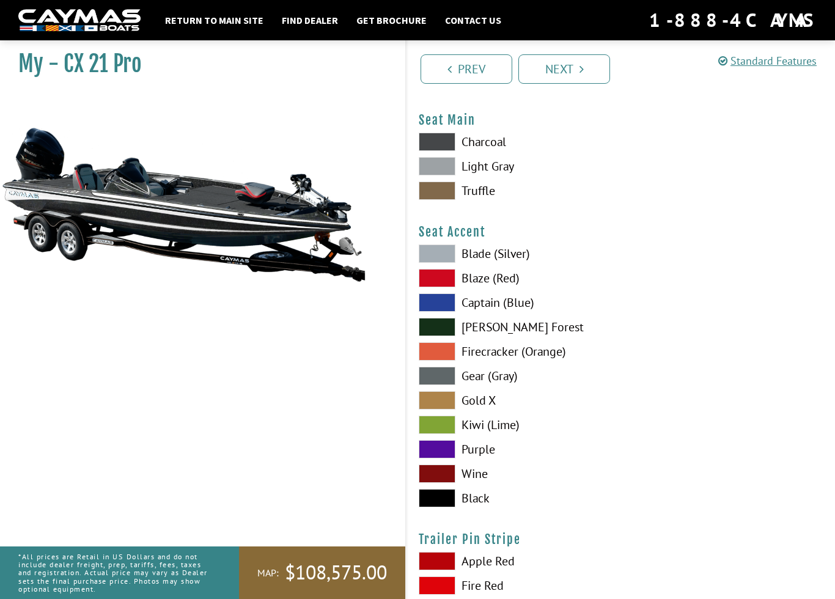
click at [437, 263] on span at bounding box center [437, 254] width 37 height 18
click at [442, 385] on span at bounding box center [437, 376] width 37 height 18
click at [443, 263] on span at bounding box center [437, 254] width 37 height 18
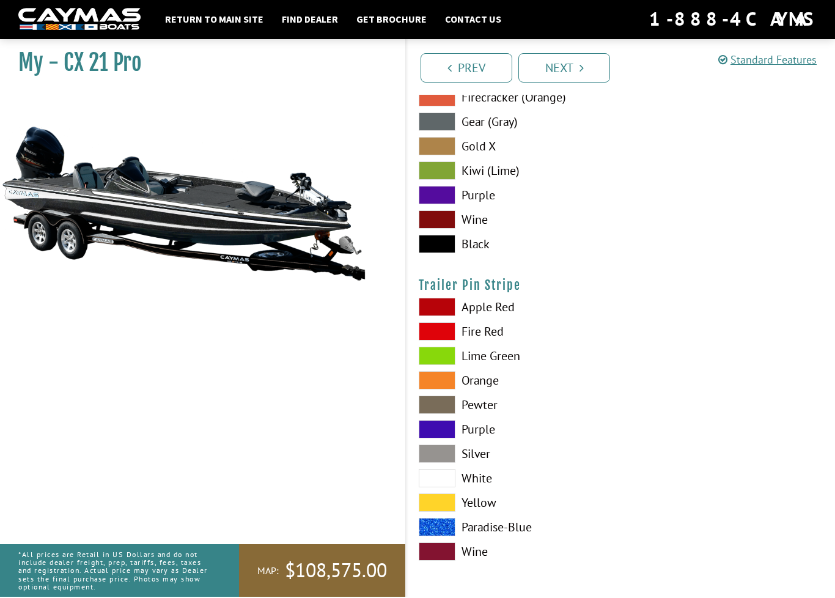
scroll to position [7293, 0]
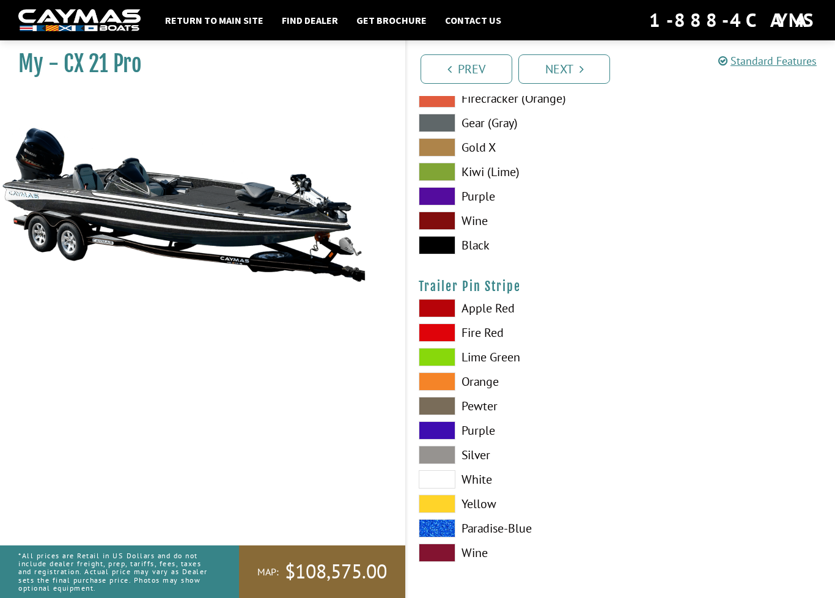
click at [445, 482] on span at bounding box center [437, 479] width 37 height 18
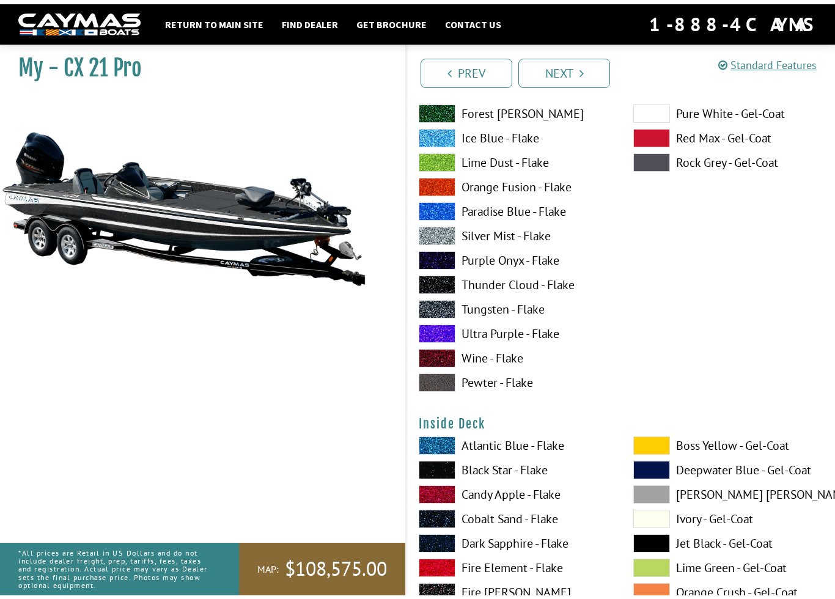
scroll to position [2298, 0]
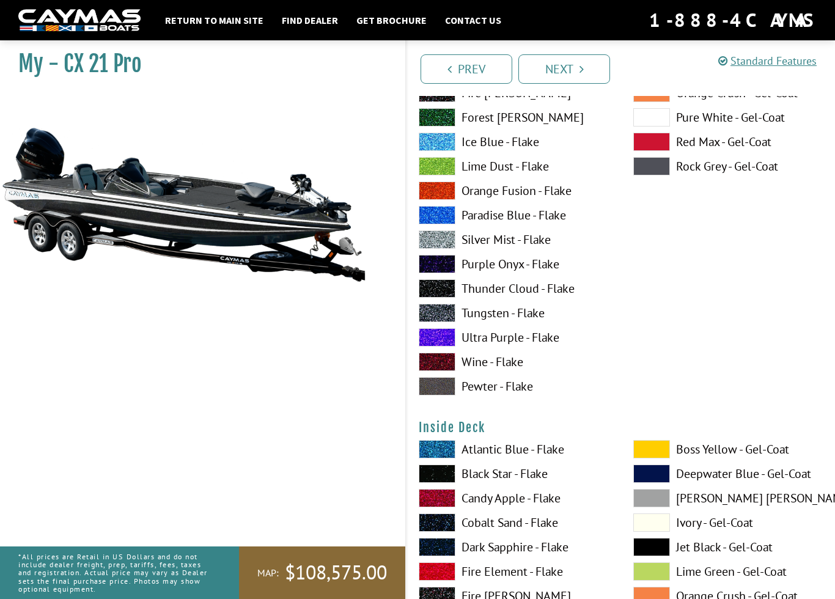
click at [441, 313] on span at bounding box center [437, 313] width 37 height 18
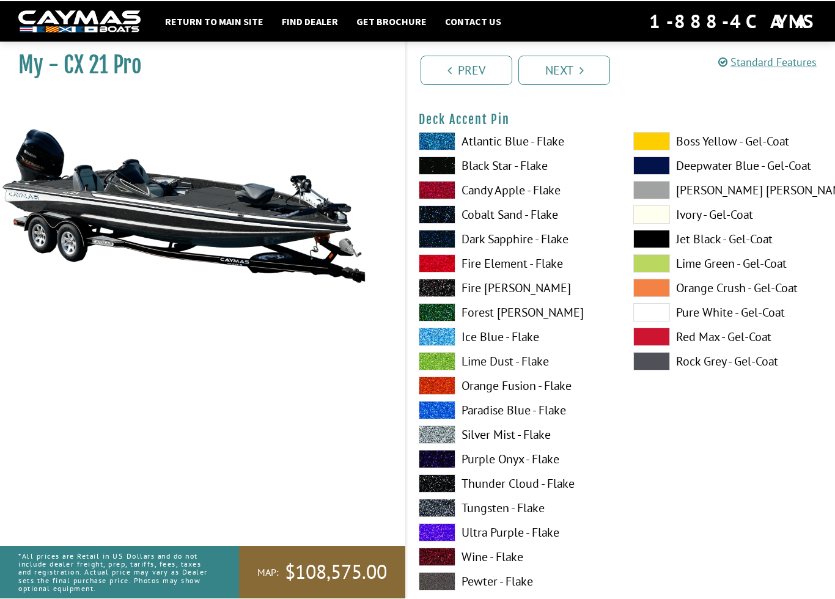
scroll to position [1096, 0]
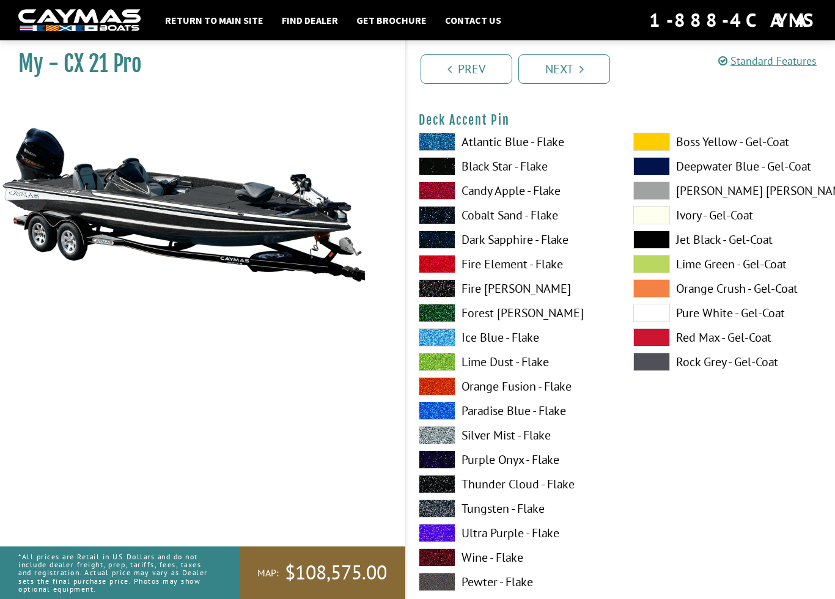
click at [659, 138] on span at bounding box center [652, 142] width 37 height 18
click at [438, 513] on span at bounding box center [437, 509] width 37 height 18
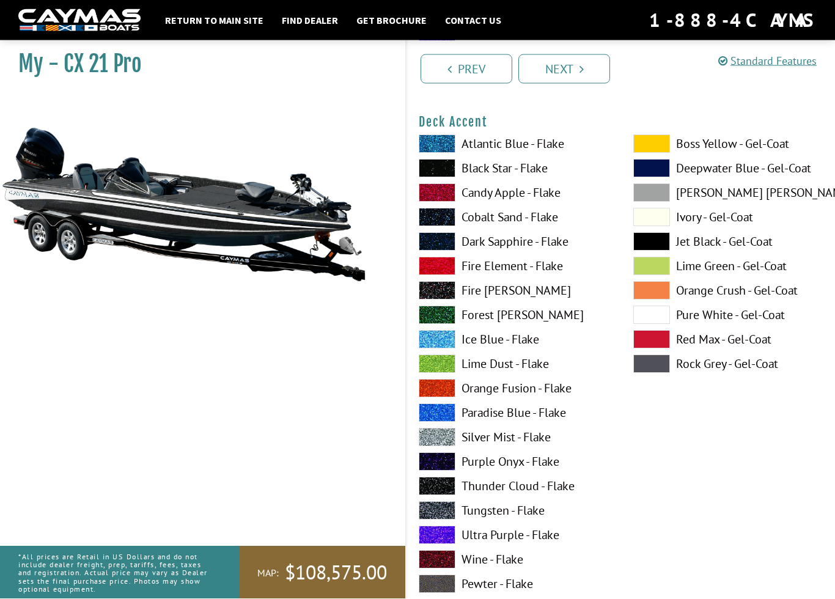
scroll to position [591, 0]
click at [446, 511] on span at bounding box center [437, 510] width 37 height 18
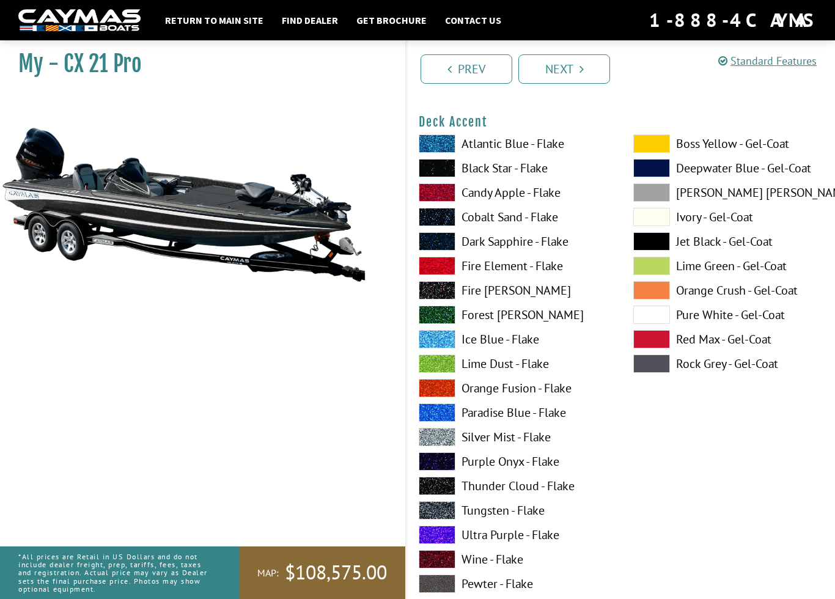
click at [658, 319] on span at bounding box center [652, 315] width 37 height 18
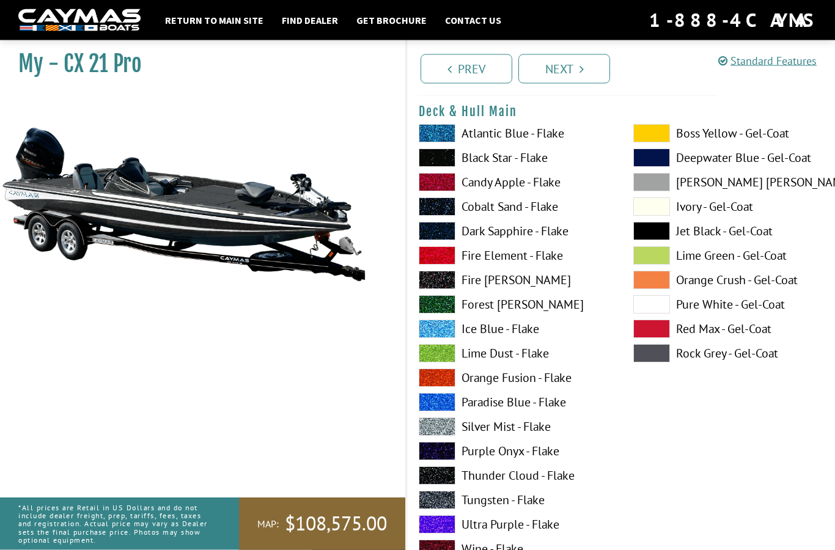
scroll to position [0, 0]
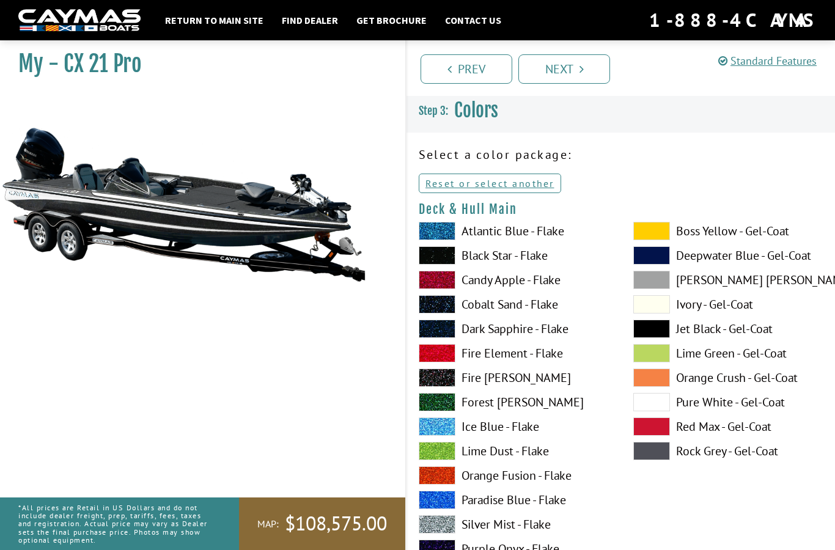
click at [438, 278] on span at bounding box center [437, 280] width 37 height 18
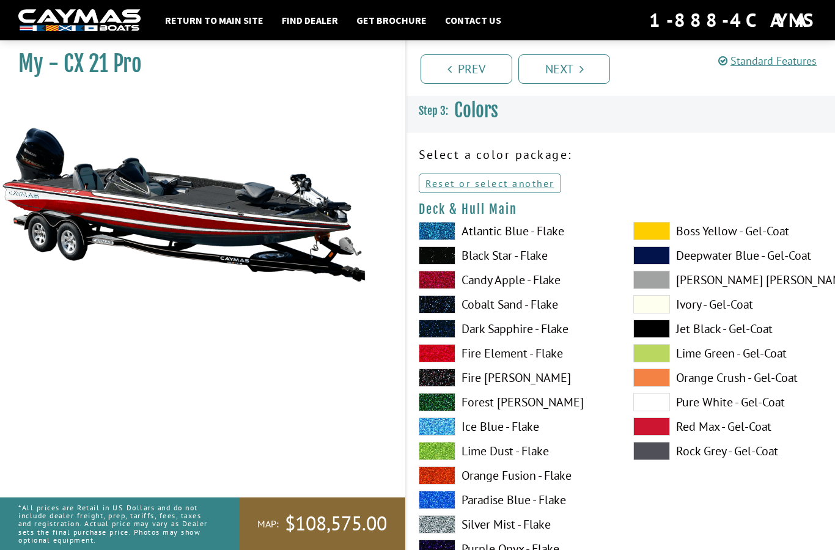
click at [440, 259] on span at bounding box center [437, 255] width 37 height 18
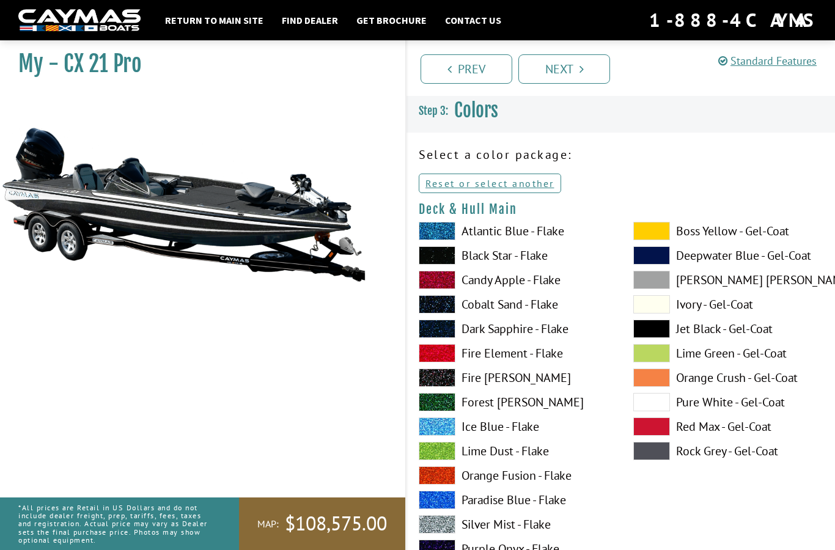
click at [561, 68] on link "Next" at bounding box center [565, 68] width 92 height 29
